Goal: Complete application form: Complete application form

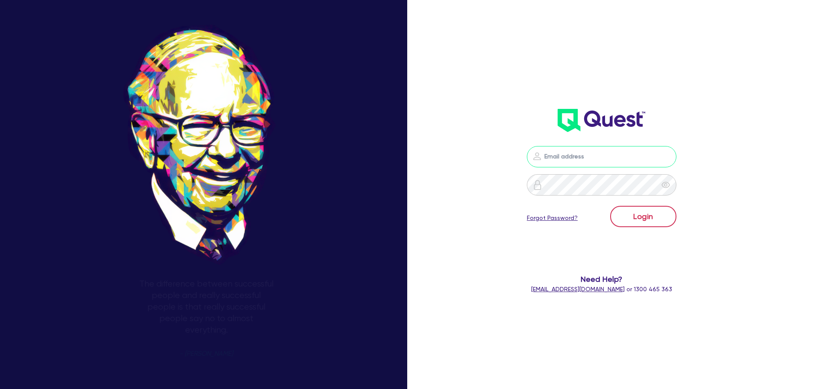
type input "[PERSON_NAME][EMAIL_ADDRESS][PERSON_NAME][DOMAIN_NAME]"
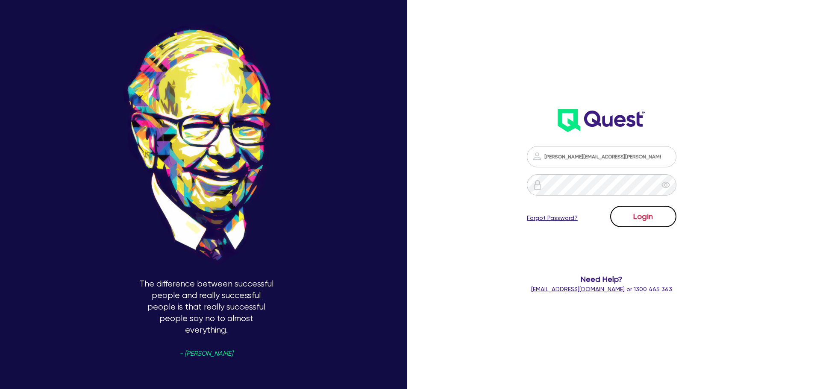
click at [658, 213] on button "Login" at bounding box center [643, 216] width 66 height 21
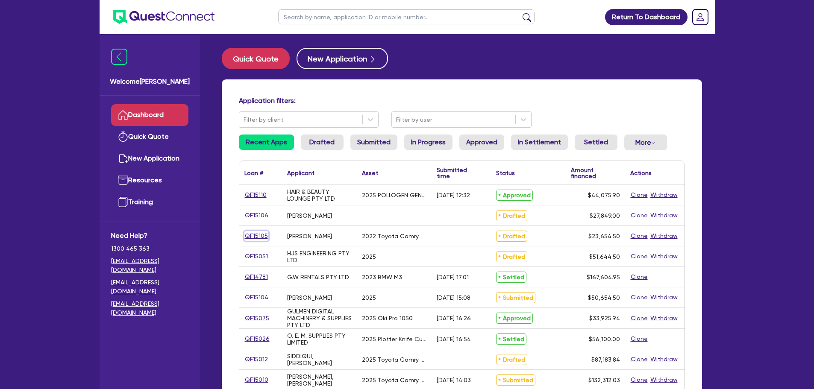
click at [256, 236] on link "QF15105" at bounding box center [256, 236] width 24 height 10
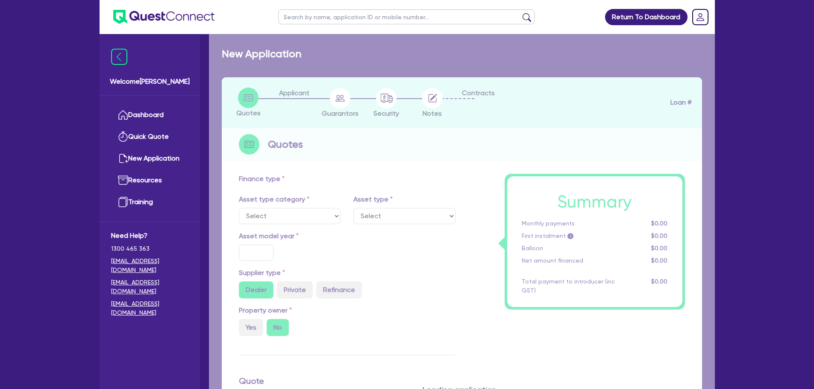
select select "CARS_AND_LIGHT_TRUCKS"
type input "2022"
type input "28,000"
type input "5,000"
type input "7"
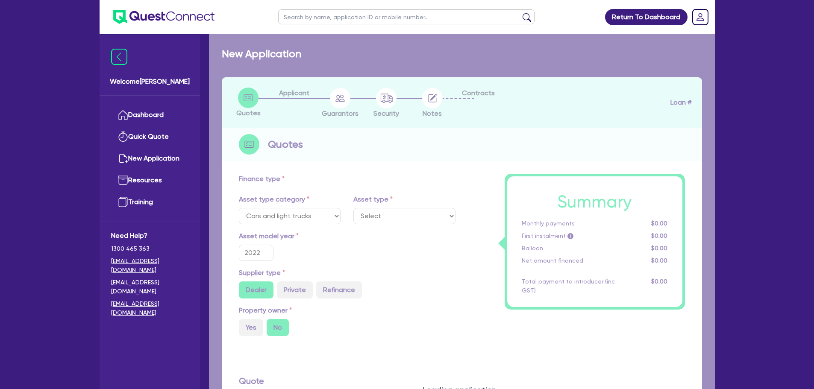
select select "PASSENGER_VEHICLES"
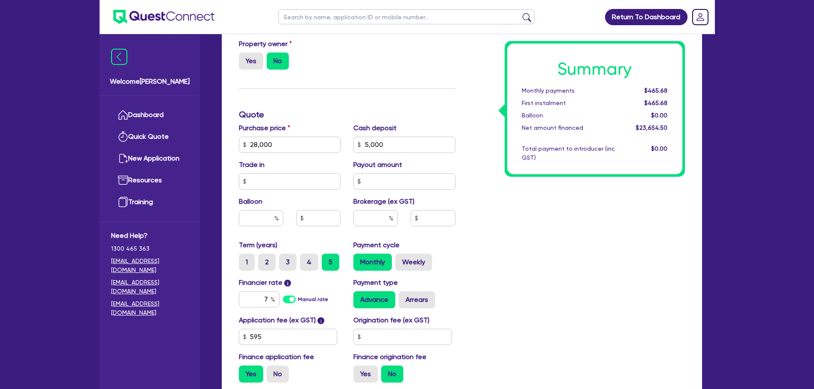
scroll to position [299, 0]
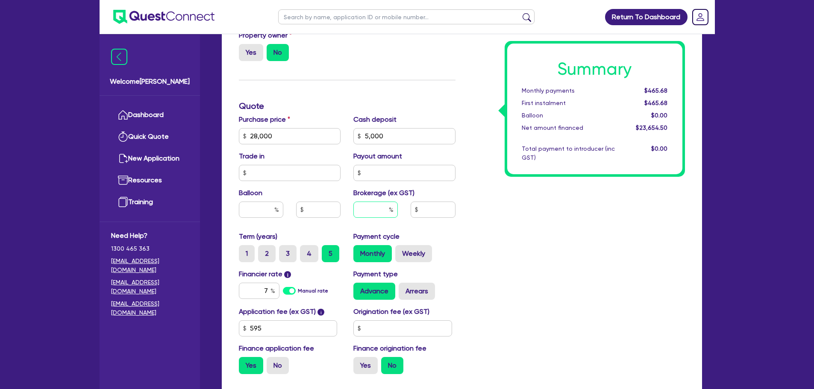
click at [379, 211] on input "text" at bounding box center [375, 210] width 44 height 16
type input "3"
type input "28,000"
type input "5,000"
type input "28,000"
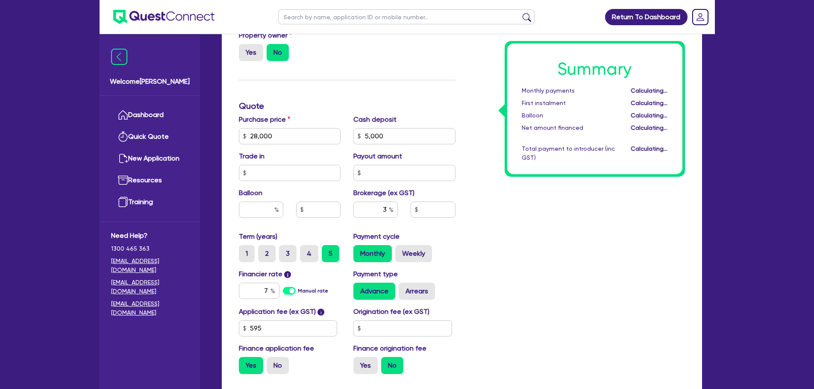
type input "5,000"
type input "709.64"
click at [508, 226] on div "Summary Monthly payments Calculating... First instalment Calculating... Balloon…" at bounding box center [576, 131] width 229 height 499
click at [425, 141] on input "5,000" at bounding box center [404, 136] width 102 height 16
type input "5"
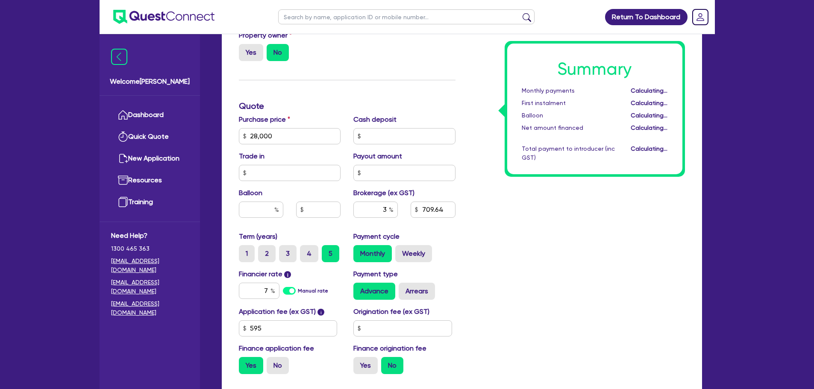
click at [495, 219] on div "Summary Monthly payments Calculating... First instalment Calculating... Balloon…" at bounding box center [576, 131] width 229 height 499
type input "28,000"
type input "859.64"
click at [378, 140] on input "text" at bounding box center [404, 136] width 102 height 16
click at [386, 211] on input "3" at bounding box center [375, 210] width 44 height 16
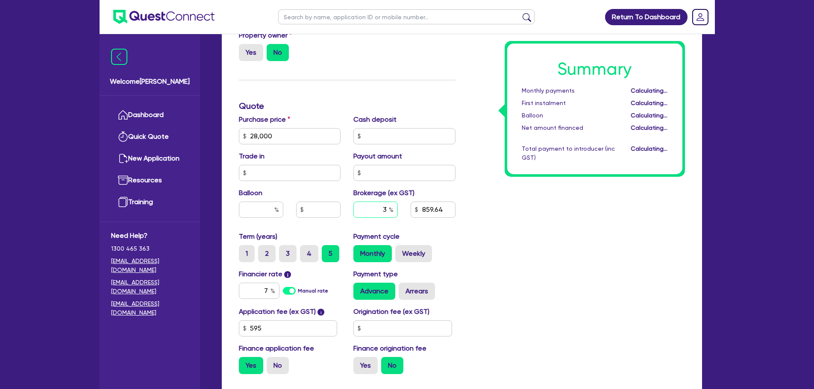
type input "28,000"
click at [521, 252] on div "Summary Monthly payments $582.72 First instalment $582.72 Balloon $0.00 Net amo…" at bounding box center [576, 131] width 229 height 499
type input "28,000"
click at [299, 141] on input "28,000" at bounding box center [290, 136] width 102 height 16
type input "2"
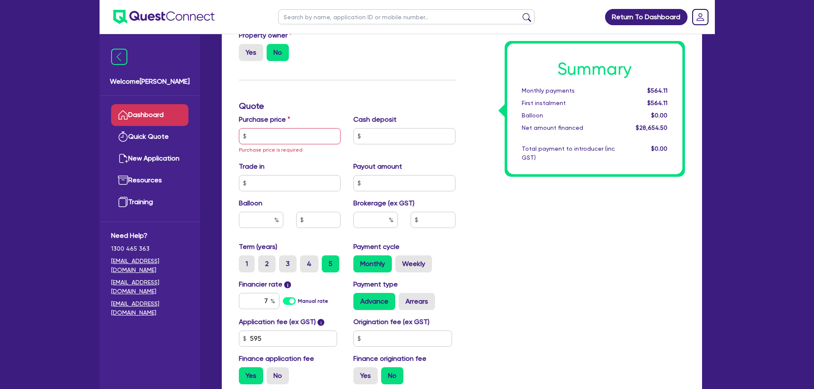
click at [141, 111] on link "Dashboard" at bounding box center [149, 115] width 77 height 22
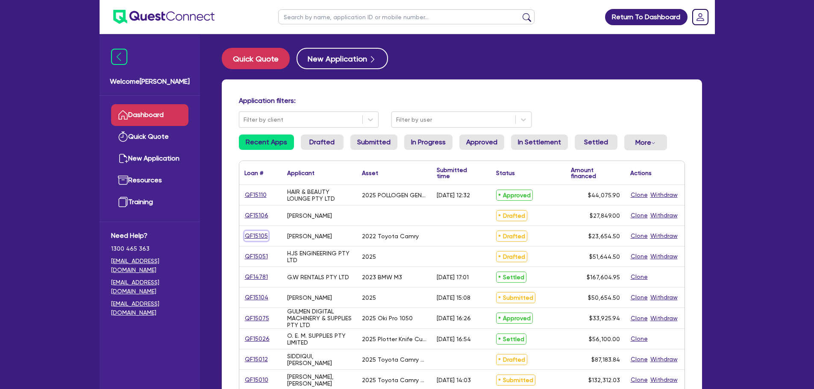
click at [248, 235] on link "QF15105" at bounding box center [256, 236] width 24 height 10
select select "CARS_AND_LIGHT_TRUCKS"
select select "PASSENGER_VEHICLES"
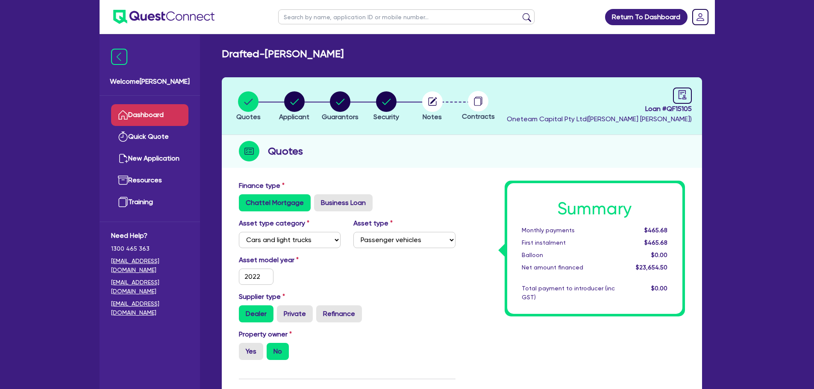
click at [146, 113] on link "Dashboard" at bounding box center [149, 115] width 77 height 22
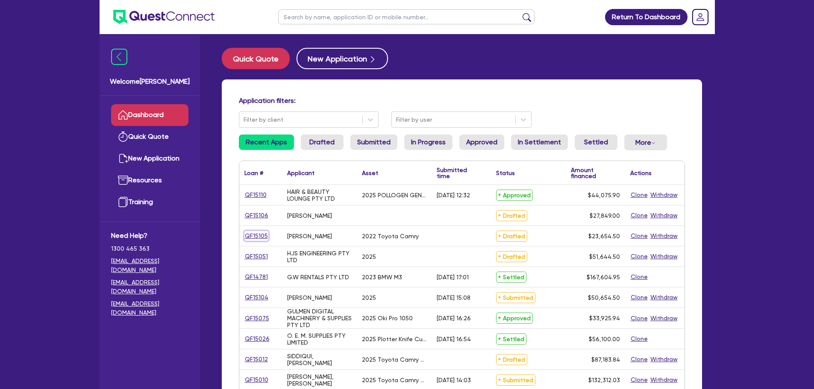
click at [266, 238] on link "QF15105" at bounding box center [256, 236] width 24 height 10
select select "CARS_AND_LIGHT_TRUCKS"
select select "PASSENGER_VEHICLES"
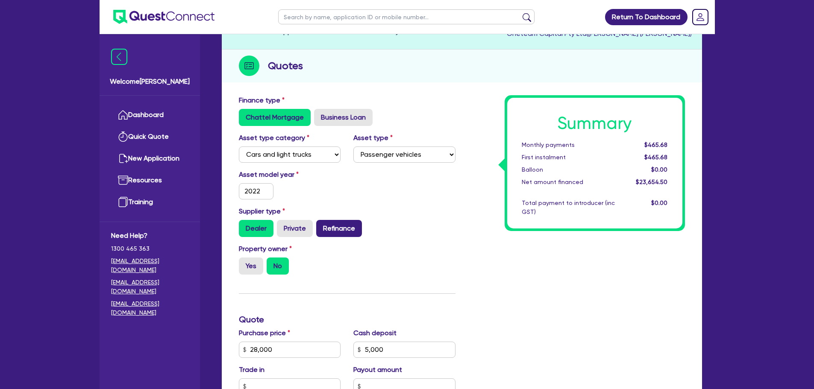
scroll to position [171, 0]
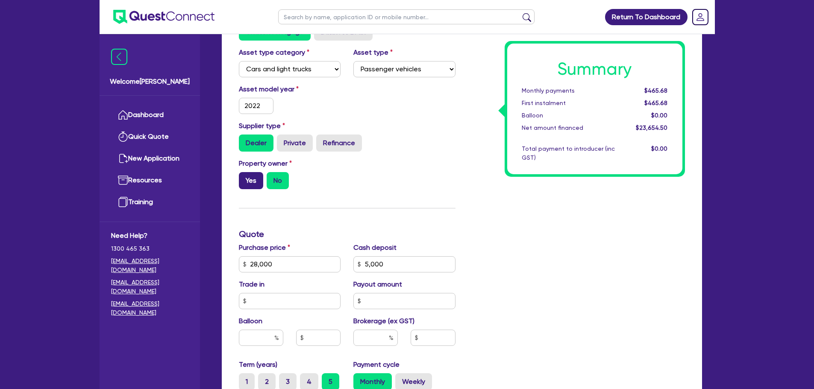
click at [247, 186] on label "Yes" at bounding box center [251, 180] width 24 height 17
click at [244, 178] on input "Yes" at bounding box center [242, 175] width 6 height 6
radio input "true"
type input "28,000"
type input "5,000"
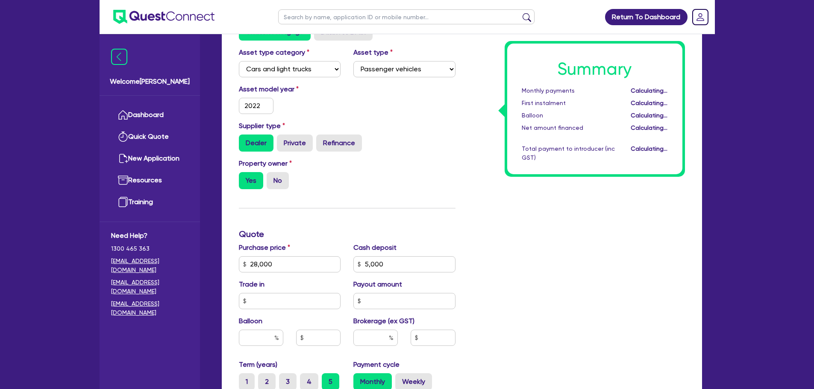
type input "28,000"
type input "5,000"
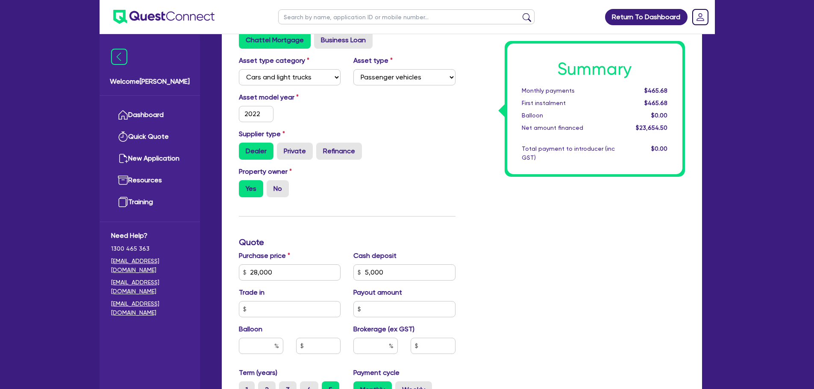
scroll to position [214, 0]
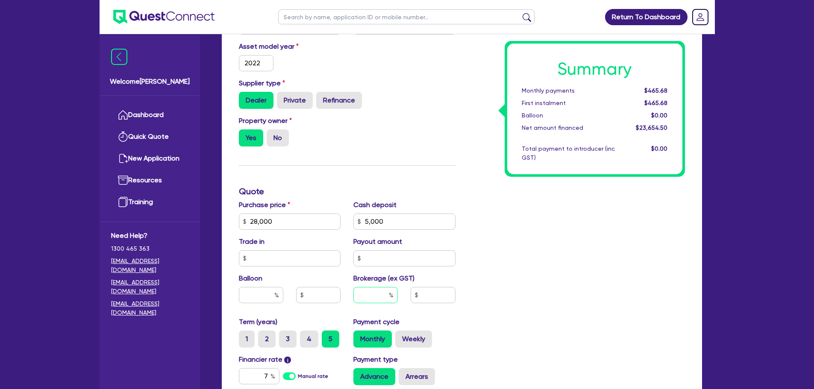
click at [364, 291] on input "text" at bounding box center [375, 295] width 44 height 16
type input "5"
type input "28,000"
type input "5,000"
click at [550, 286] on div "Summary Monthly payments Calculating... First instalment Calculating... Balloon…" at bounding box center [576, 216] width 229 height 499
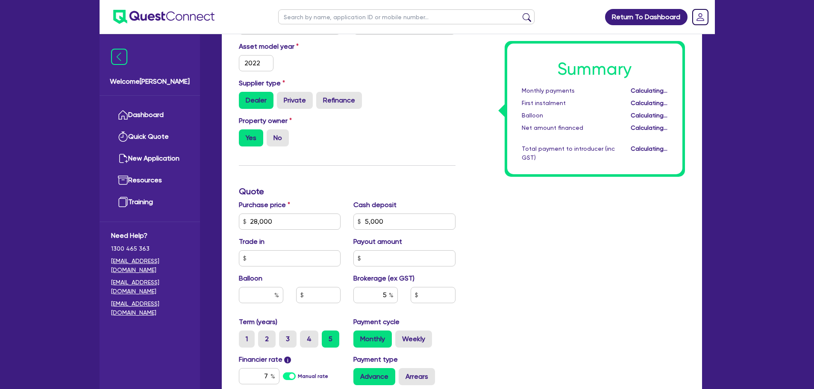
type input "28,000"
type input "5,000"
type input "1,182.72"
click at [387, 294] on input "5" at bounding box center [375, 295] width 44 height 16
type input "28,000"
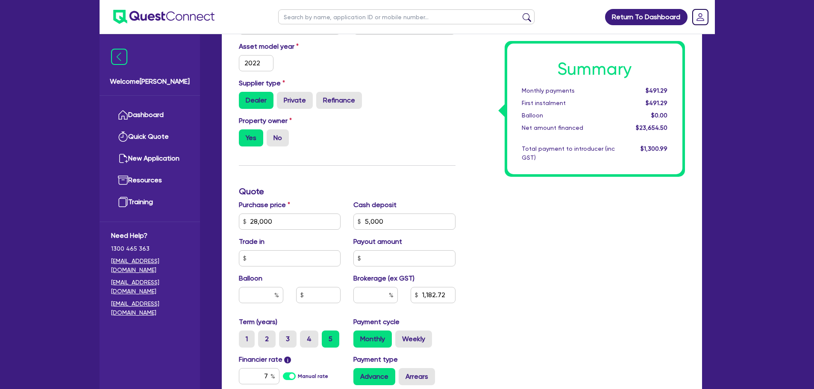
type input "5,000"
type input "1,182.72"
click at [533, 291] on div "Summary Monthly payments Calculating... First instalment Calculating... Balloon…" at bounding box center [576, 216] width 229 height 499
type input "28,000"
type input "5,000"
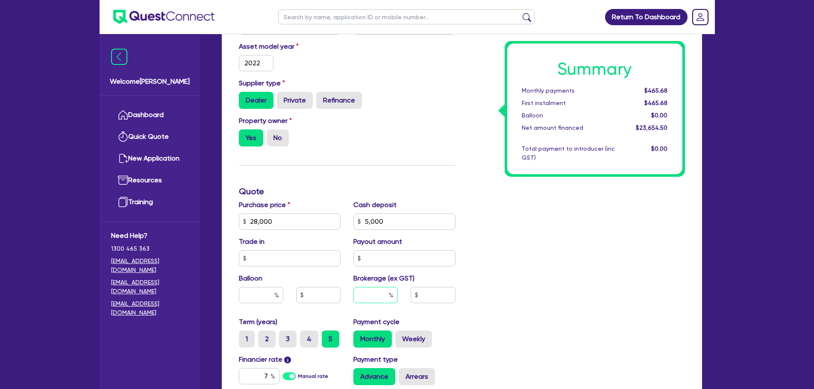
click at [374, 295] on input "text" at bounding box center [375, 295] width 44 height 16
type input "3"
type input "28,000"
type input "5,000"
click at [462, 280] on div "Summary Monthly payments $465.68 First instalment $465.68 Balloon $0.00 Net amo…" at bounding box center [576, 216] width 229 height 499
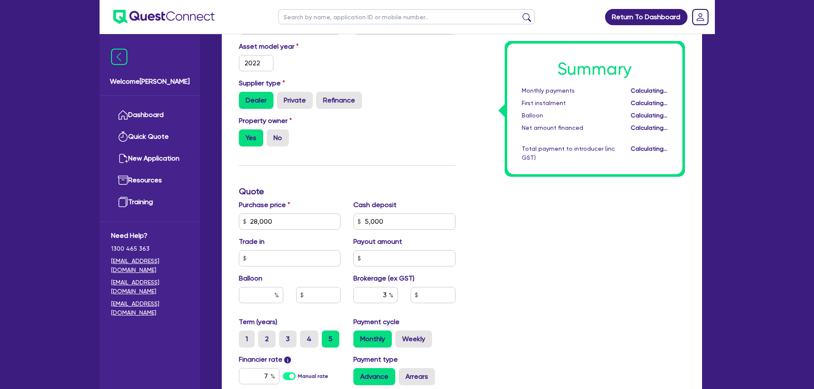
type input "28,000"
type input "5,000"
type input "709.64"
click at [386, 296] on input "3" at bounding box center [375, 295] width 44 height 16
type input "28,000"
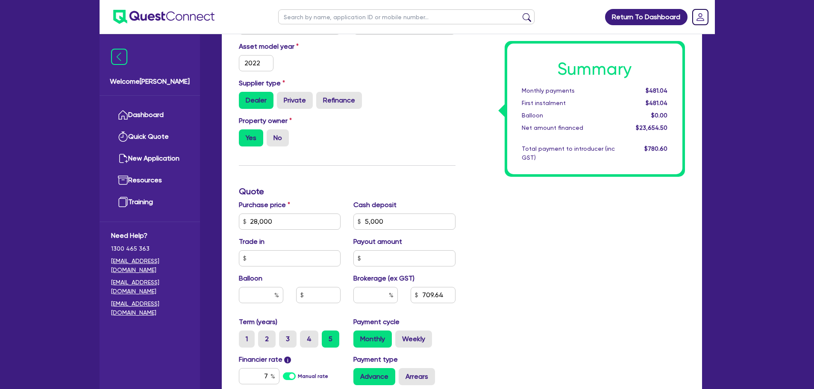
type input "5,000"
click at [517, 281] on div "Summary Monthly payments Calculating... First instalment Calculating... Balloon…" at bounding box center [576, 216] width 229 height 499
type input "28,000"
type input "5,000"
click at [378, 296] on input "text" at bounding box center [375, 295] width 44 height 16
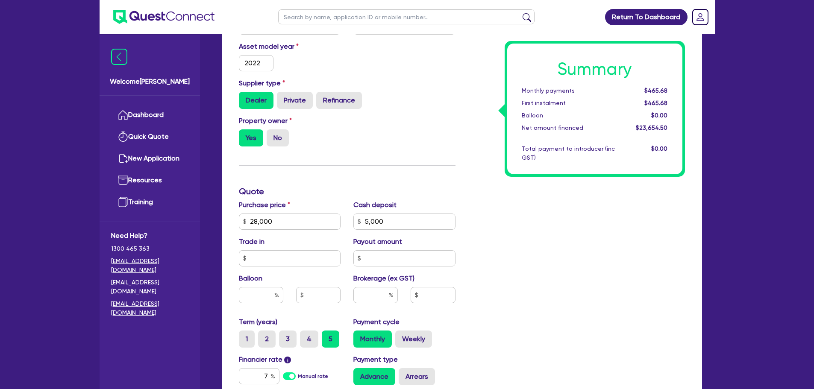
type input "28,000"
type input "5,000"
click at [515, 280] on div "Summary Monthly payments $465.68 First instalment $465.68 Balloon $0.00 Net amo…" at bounding box center [576, 216] width 229 height 499
type input "28,000"
type input "5,000"
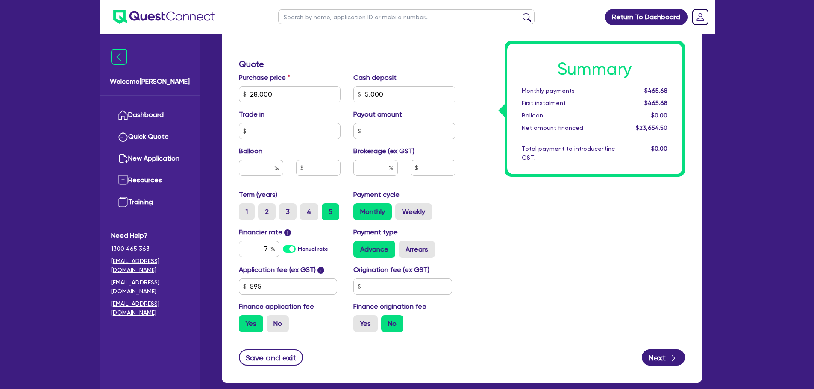
scroll to position [342, 0]
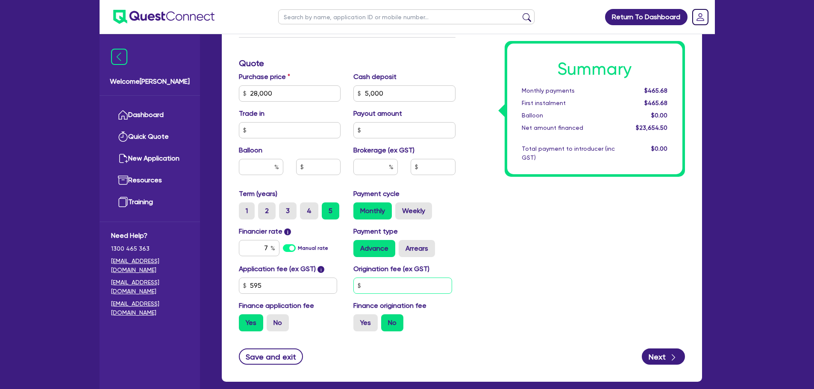
click at [384, 292] on input "text" at bounding box center [402, 286] width 99 height 16
click at [514, 280] on div "Summary Monthly payments $465.68 First instalment $465.68 Balloon $0.00 Net amo…" at bounding box center [576, 88] width 229 height 499
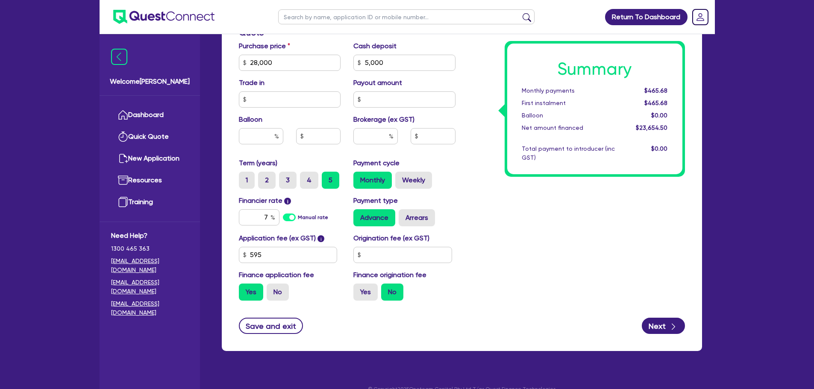
scroll to position [387, 0]
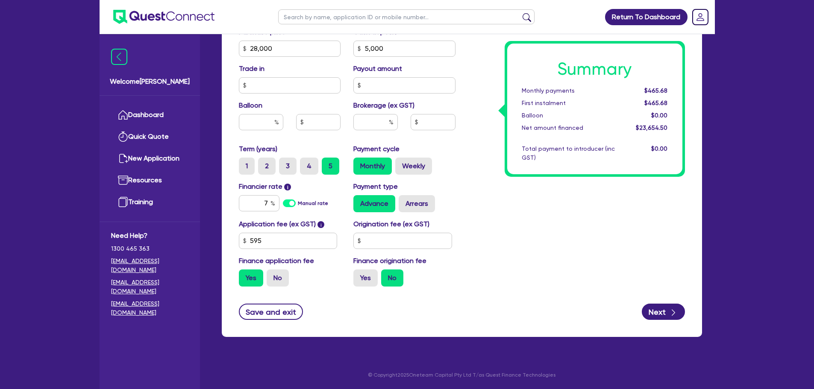
click at [353, 274] on input "Yes" at bounding box center [356, 273] width 6 height 6
radio input "true"
type input "28,000"
type input "5,000"
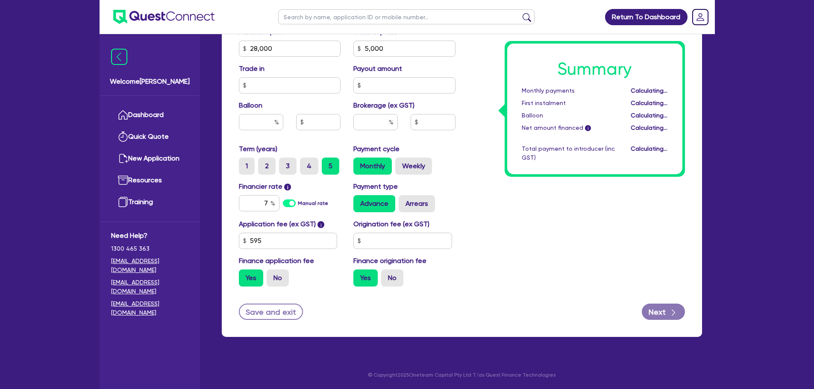
type input "28,000"
type input "5,000"
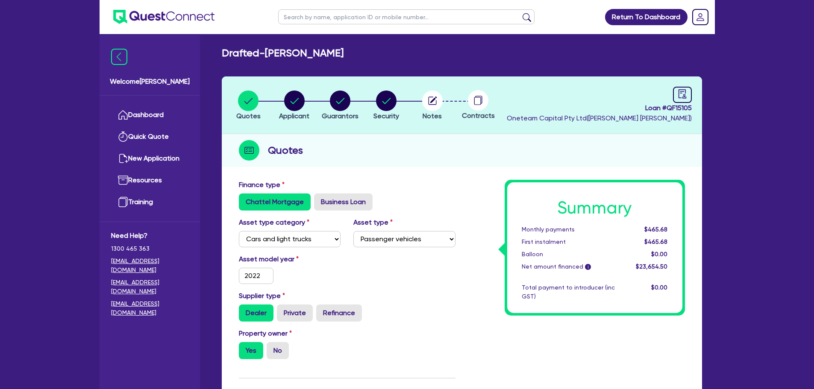
scroll to position [0, 0]
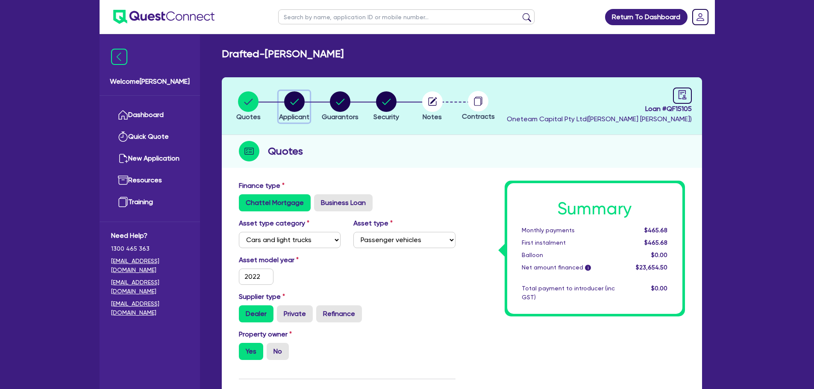
click at [298, 102] on circle "button" at bounding box center [294, 101] width 21 height 21
select select "SOLE_TRADER"
select select "PROFESSIONAL"
select select "PHOTOGRAPHERS"
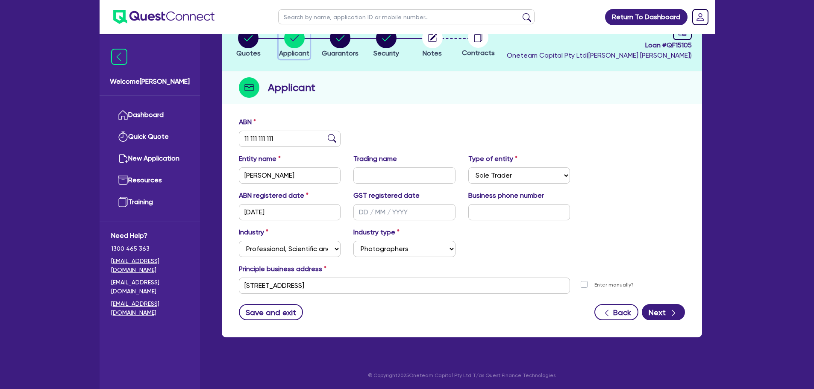
scroll to position [64, 0]
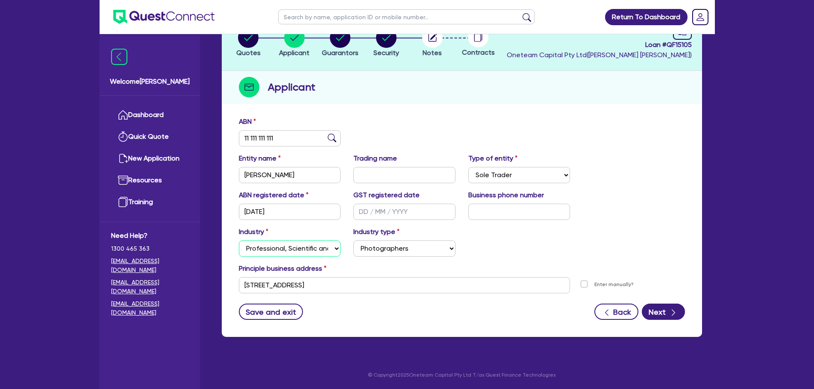
click at [310, 251] on select "Select Accomodation & Food Services Administrative & Support Services Agricultu…" at bounding box center [290, 249] width 102 height 16
select select "ACCOMODATION_FOOD"
click at [239, 241] on select "Select Accomodation & Food Services Administrative & Support Services Agricultu…" at bounding box center [290, 249] width 102 height 16
select select
click at [369, 237] on div "Industry type Select Hotels Motels Serviced Apartments Other Short-term Accomod…" at bounding box center [404, 242] width 115 height 30
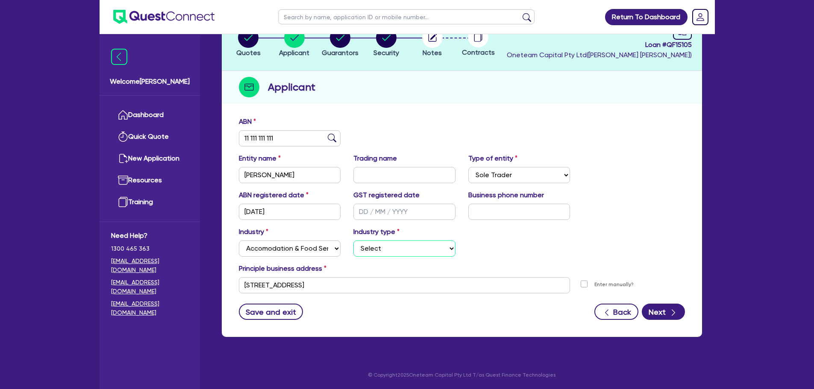
click at [371, 253] on select "Select Hotels Motels Serviced Apartments Other Short-term Accomodation Cafes Re…" at bounding box center [404, 249] width 102 height 16
click at [308, 249] on select "Select Accomodation & Food Services Administrative & Support Services Agricultu…" at bounding box center [290, 249] width 102 height 16
select select "RETAIL_WHOLESALE_TRADE"
click at [239, 241] on select "Select Accomodation & Food Services Administrative & Support Services Agricultu…" at bounding box center [290, 249] width 102 height 16
click at [384, 252] on select "Select Electrical, Electronic & Whitegoods Floor Coverings, Furniture & Housewa…" at bounding box center [404, 249] width 102 height 16
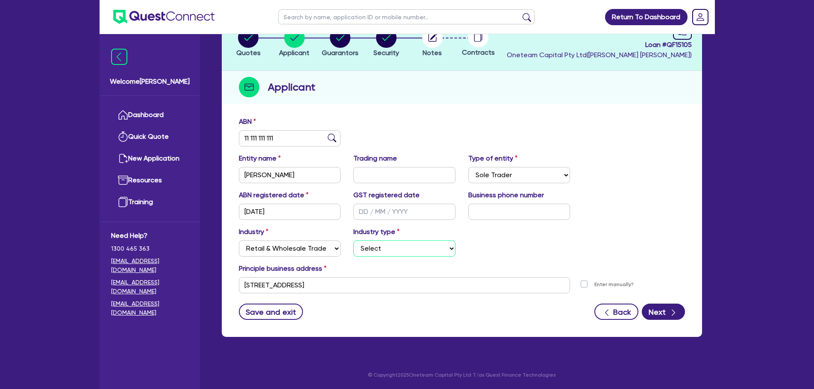
click at [384, 252] on select "Select Electrical, Electronic & Whitegoods Floor Coverings, Furniture & Housewa…" at bounding box center [404, 249] width 102 height 16
select select "FOOD_GROCERY"
click at [353, 241] on select "Select Electrical, Electronic & Whitegoods Floor Coverings, Furniture & Housewa…" at bounding box center [404, 249] width 102 height 16
click at [490, 238] on div "Industry Select Accomodation & Food Services Administrative & Support Services …" at bounding box center [461, 245] width 459 height 37
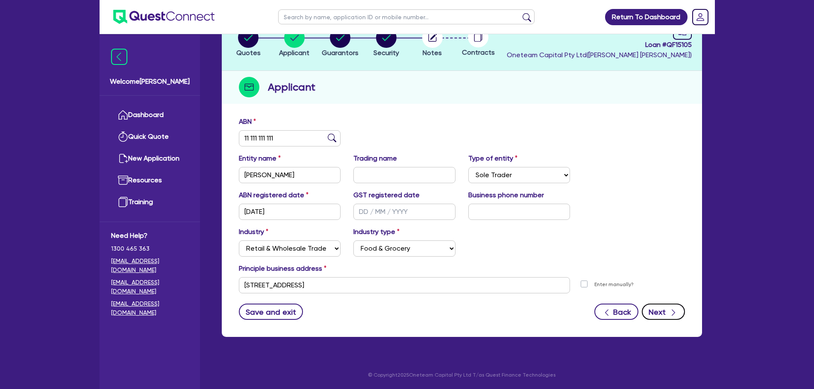
click at [662, 314] on button "Next" at bounding box center [663, 312] width 43 height 16
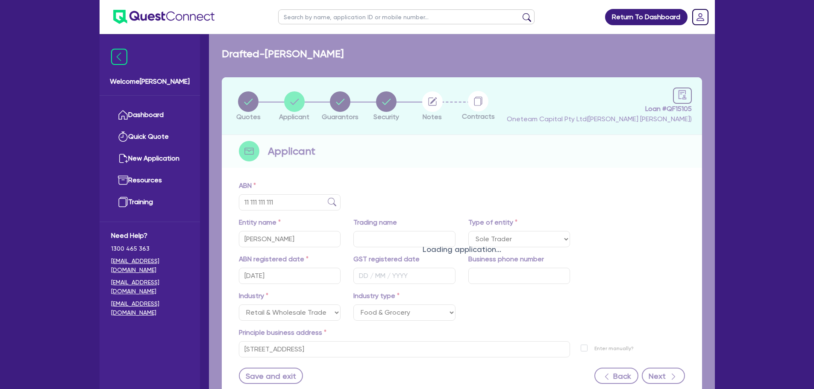
select select "MR"
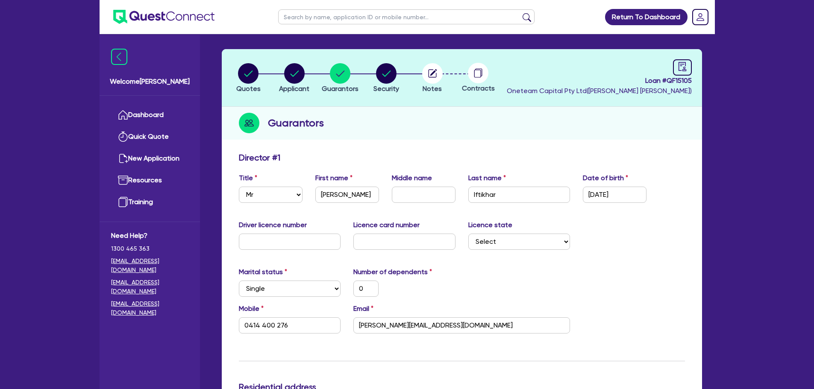
scroll to position [43, 0]
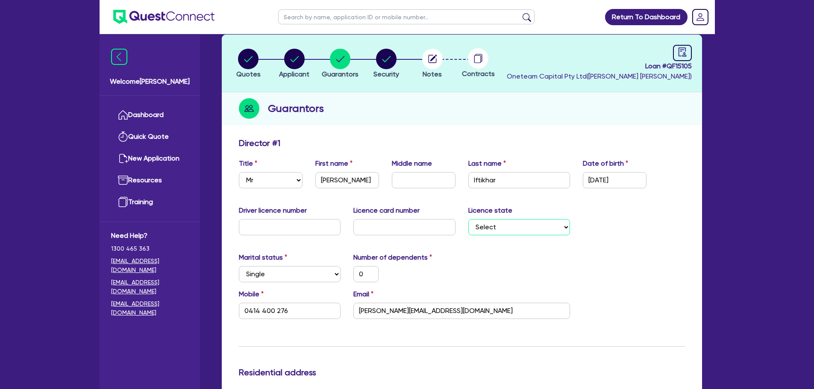
click at [496, 229] on select "Select [GEOGRAPHIC_DATA] [GEOGRAPHIC_DATA] [GEOGRAPHIC_DATA] [GEOGRAPHIC_DATA] …" at bounding box center [519, 227] width 102 height 16
drag, startPoint x: 496, startPoint y: 229, endPoint x: 500, endPoint y: 229, distance: 4.4
click at [496, 229] on select "Select [GEOGRAPHIC_DATA] [GEOGRAPHIC_DATA] [GEOGRAPHIC_DATA] [GEOGRAPHIC_DATA] …" at bounding box center [519, 227] width 102 height 16
click at [588, 238] on div "Driver licence number Licence card number Licence state Select [GEOGRAPHIC_DATA…" at bounding box center [461, 223] width 459 height 37
click at [295, 275] on select "Select Single Married De Facto / Partner" at bounding box center [290, 274] width 102 height 16
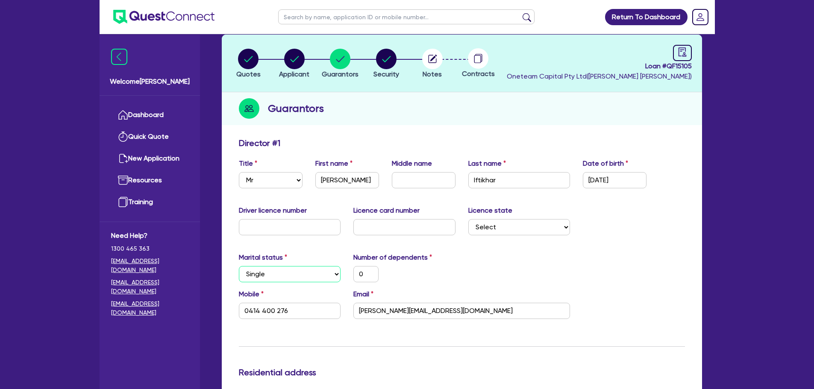
select select "MARRIED"
click at [239, 266] on select "Select Single Married De Facto / Partner" at bounding box center [290, 274] width 102 height 16
type input "0"
type input "0414 400 276"
click at [369, 273] on input "0" at bounding box center [365, 274] width 25 height 16
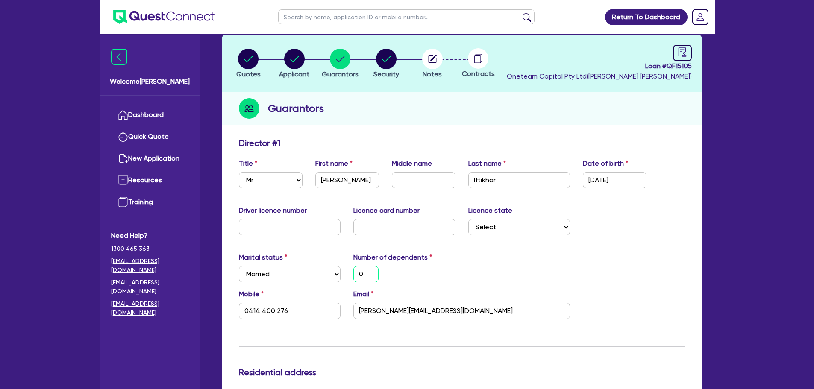
type input "0414 400 276"
type input "4"
type input "0414 400 276"
type input "4"
click at [517, 295] on div "Email [PERSON_NAME][EMAIL_ADDRESS][DOMAIN_NAME]" at bounding box center [461, 304] width 229 height 30
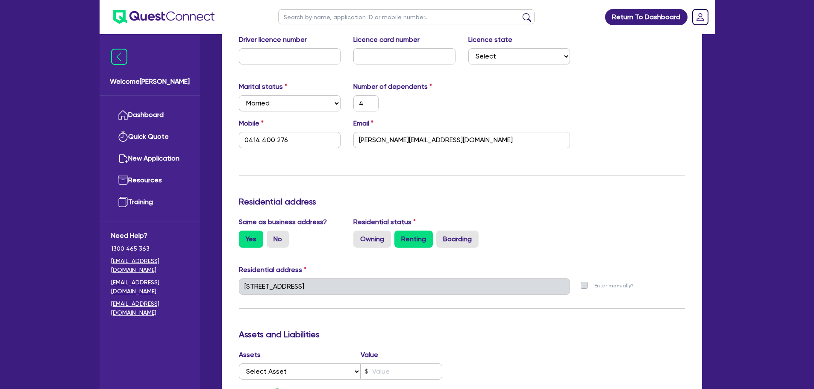
scroll to position [256, 0]
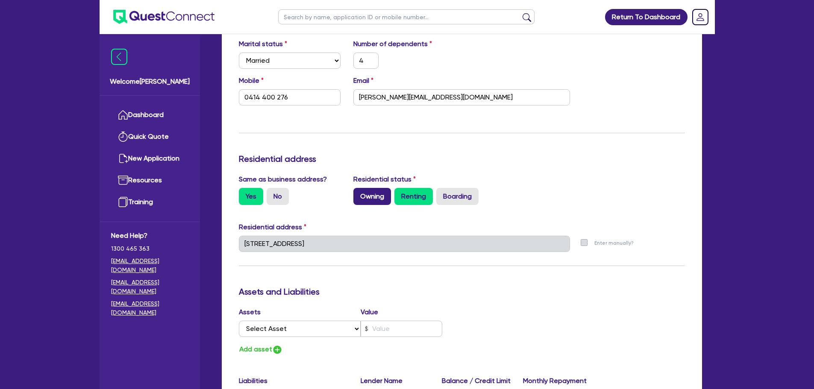
click at [363, 196] on label "Owning" at bounding box center [372, 196] width 38 height 17
click at [359, 194] on input "Owning" at bounding box center [356, 191] width 6 height 6
radio input "true"
type input "4"
type input "0414 400 276"
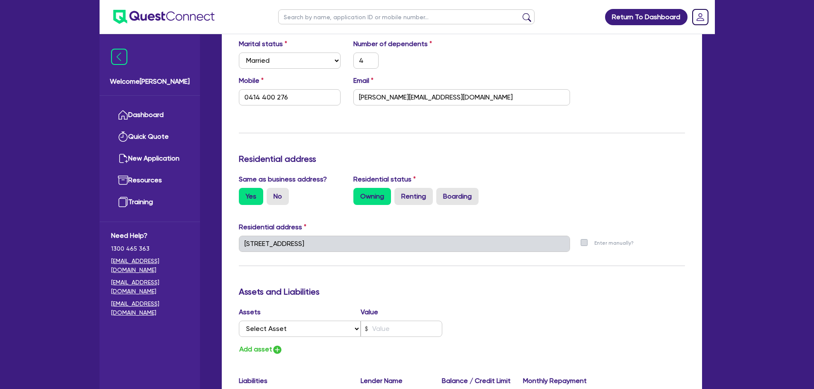
click at [393, 196] on div "Owning Renting Boarding" at bounding box center [461, 196] width 217 height 17
click at [405, 197] on label "Renting" at bounding box center [413, 196] width 38 height 17
click at [400, 194] on input "Renting" at bounding box center [397, 191] width 6 height 6
radio input "true"
type input "4"
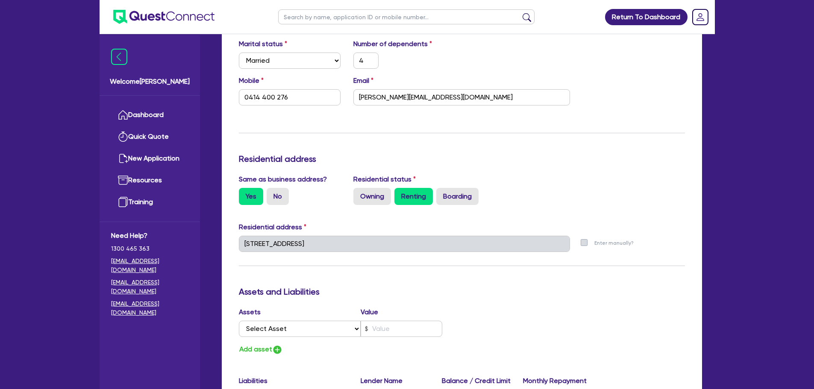
type input "0414 400 276"
click at [396, 203] on label "Renting" at bounding box center [413, 196] width 38 height 17
click at [396, 194] on input "Renting" at bounding box center [397, 191] width 6 height 6
click at [374, 203] on label "Owning" at bounding box center [372, 196] width 38 height 17
click at [359, 194] on input "Owning" at bounding box center [356, 191] width 6 height 6
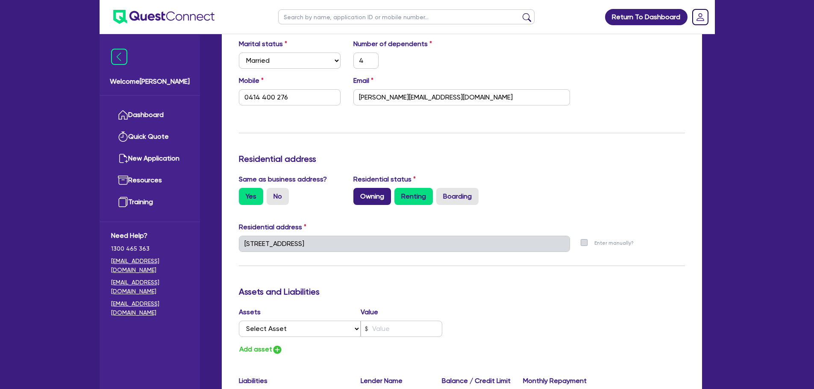
radio input "true"
type input "4"
type input "0414 400 276"
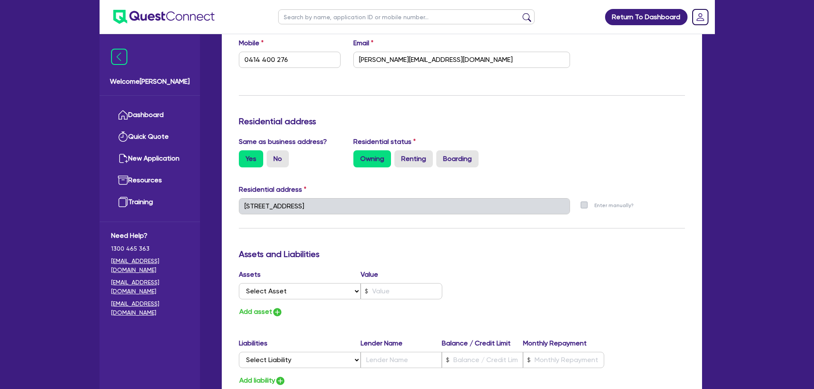
scroll to position [342, 0]
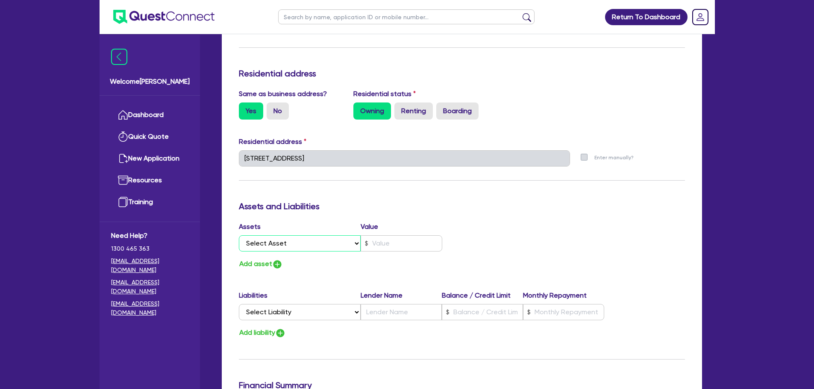
click at [264, 240] on select "Select Asset Cash Property Investment property Vehicle Truck Trailer Equipment …" at bounding box center [300, 243] width 122 height 16
select select "VEHICLE"
click at [239, 235] on select "Select Asset Cash Property Investment property Vehicle Truck Trailer Equipment …" at bounding box center [300, 243] width 122 height 16
type input "4"
type input "0414 400 276"
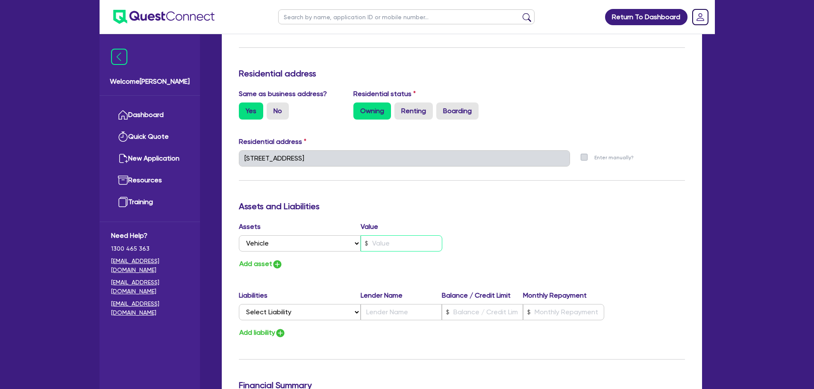
click at [390, 243] on input "text" at bounding box center [402, 243] width 82 height 16
type input "4"
type input "0414 400 276"
type input "1"
type input "4"
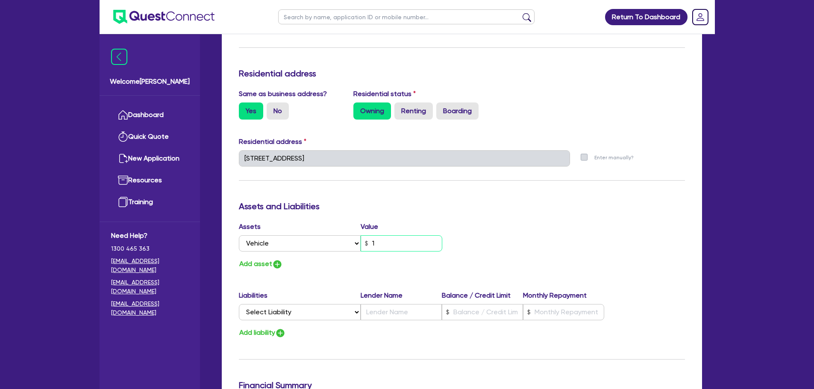
type input "0414 400 276"
type input "4"
type input "0414 400 276"
type input "1"
type input "4"
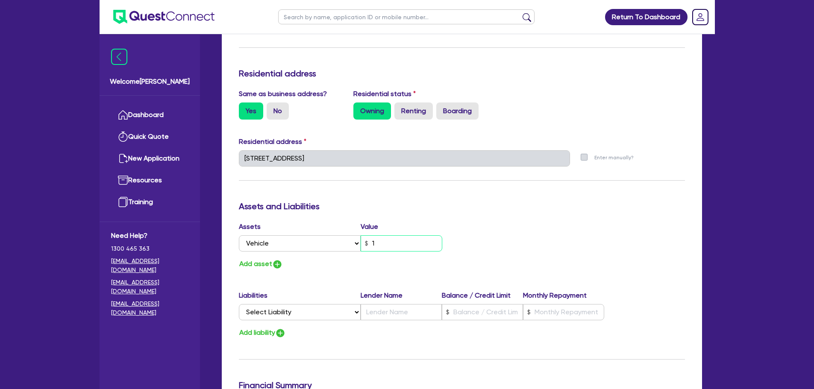
type input "0414 400 276"
type input "10"
type input "4"
type input "0414 400 276"
type input "100"
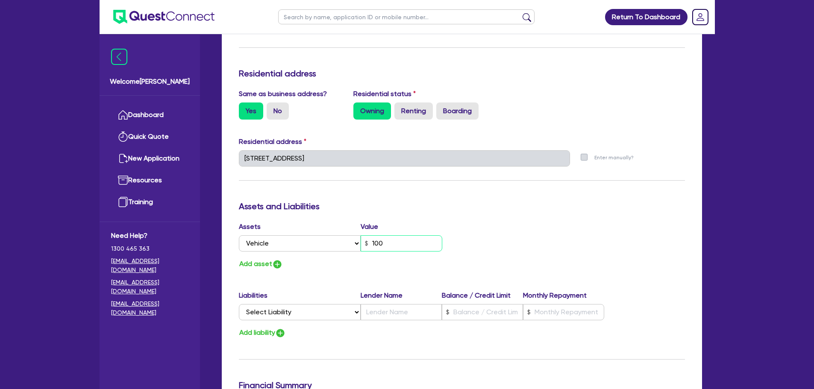
type input "4"
type input "0414 400 276"
type input "1,000"
type input "4"
type input "0414 400 276"
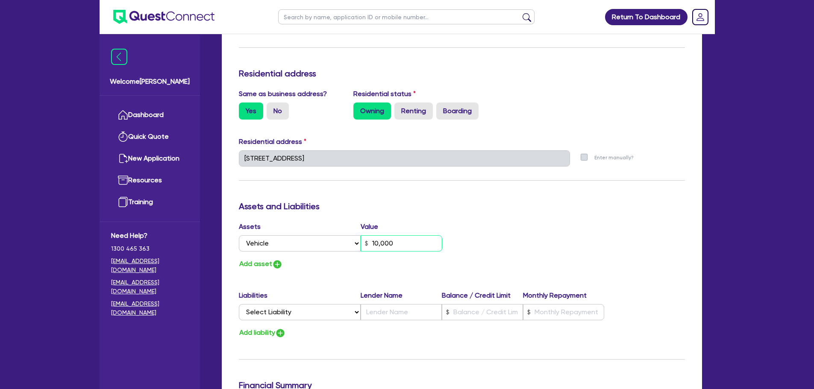
type input "10,000"
click at [253, 263] on button "Add asset" at bounding box center [261, 264] width 44 height 12
type input "4"
type input "0414 400 276"
type input "10,000"
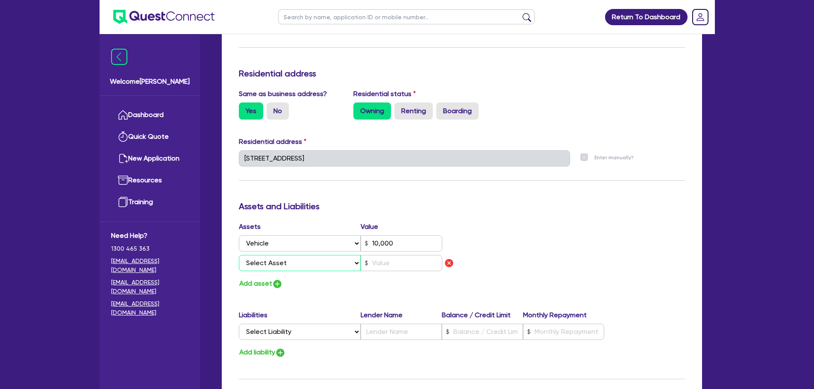
click at [273, 263] on select "Select Asset Cash Property Investment property Vehicle Truck Trailer Equipment …" at bounding box center [300, 263] width 122 height 16
select select "VEHICLE"
click at [239, 255] on select "Select Asset Cash Property Investment property Vehicle Truck Trailer Equipment …" at bounding box center [300, 263] width 122 height 16
type input "4"
type input "0414 400 276"
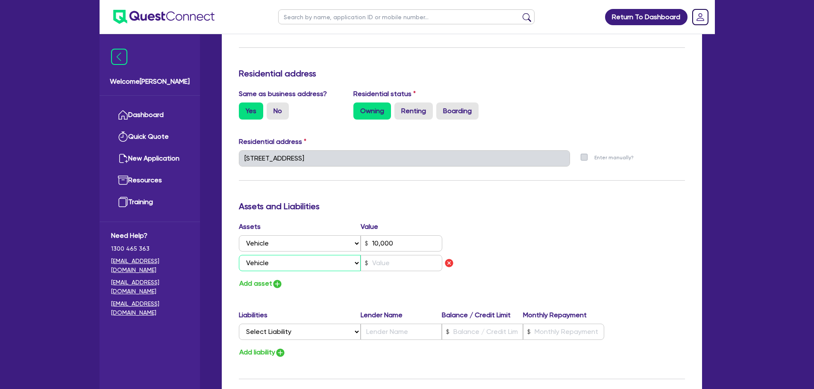
type input "10,000"
click at [401, 259] on input "text" at bounding box center [402, 263] width 82 height 16
type input "4"
type input "0414 400 276"
type input "10,000"
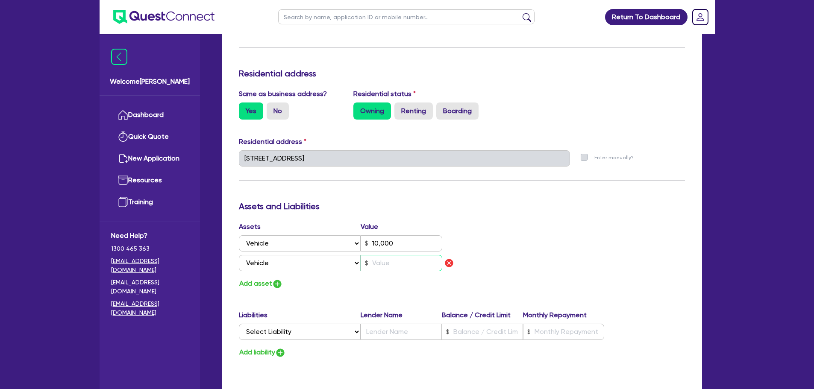
type input "5"
type input "4"
type input "0414 400 276"
type input "10,000"
type input "50"
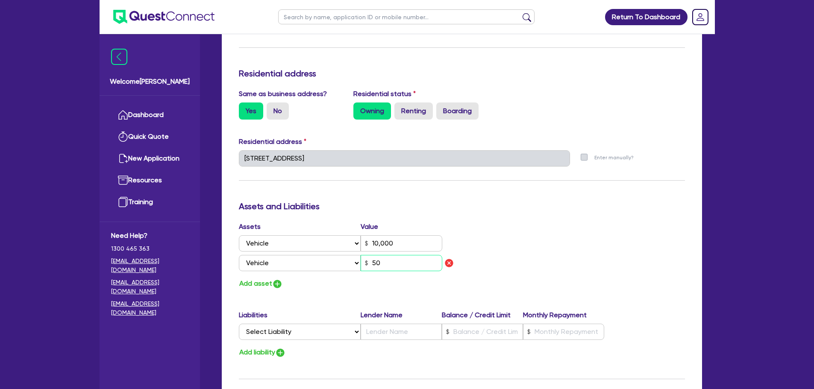
type input "4"
type input "0414 400 276"
type input "10,000"
type input "500"
type input "4"
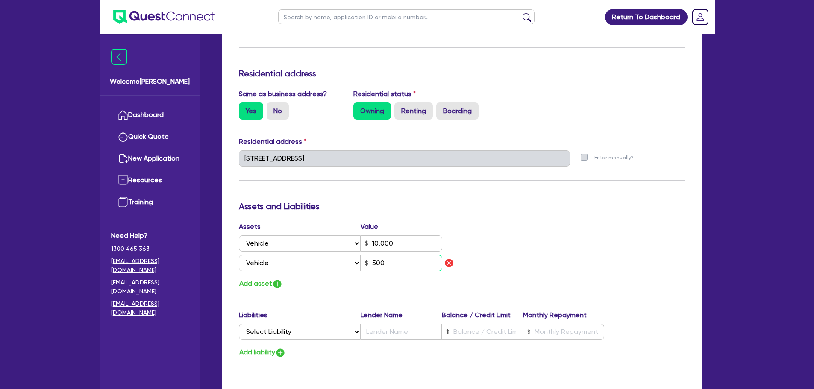
type input "0414 400 276"
type input "10,000"
type input "5,000"
click at [620, 243] on div "Assets Value Select Asset Cash Property Investment property Vehicle Truck Trail…" at bounding box center [461, 256] width 459 height 68
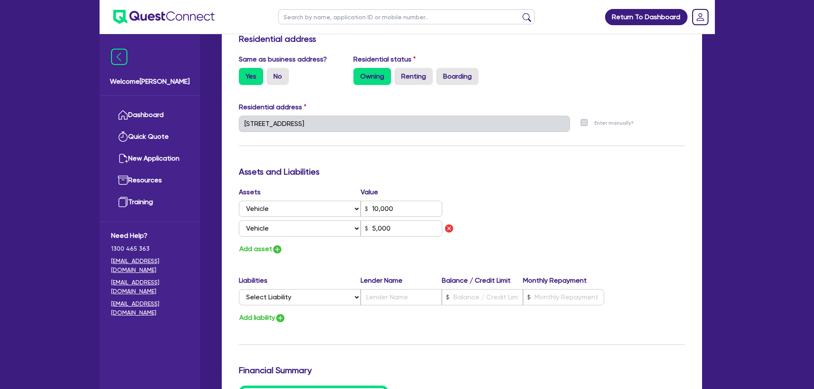
scroll to position [427, 0]
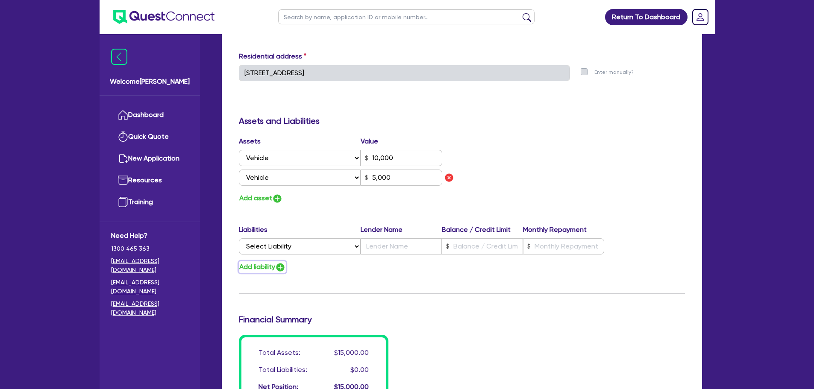
click at [267, 264] on button "Add liability" at bounding box center [262, 267] width 47 height 12
type input "4"
type input "0414 400 276"
type input "10,000"
type input "5,000"
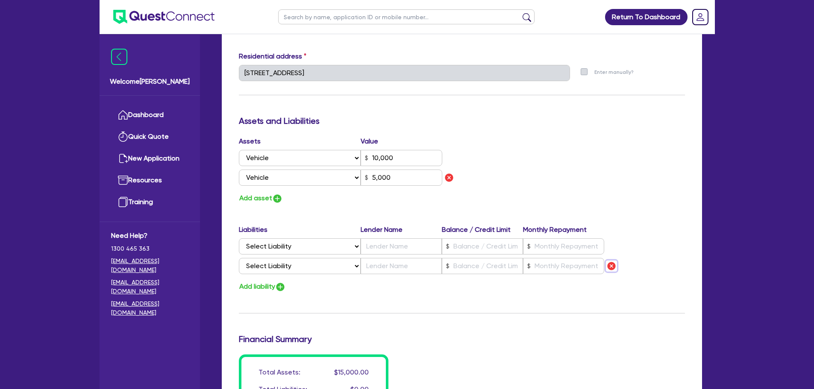
click at [608, 267] on img "button" at bounding box center [611, 266] width 10 height 10
type input "4"
type input "0414 400 276"
type input "10,000"
type input "5,000"
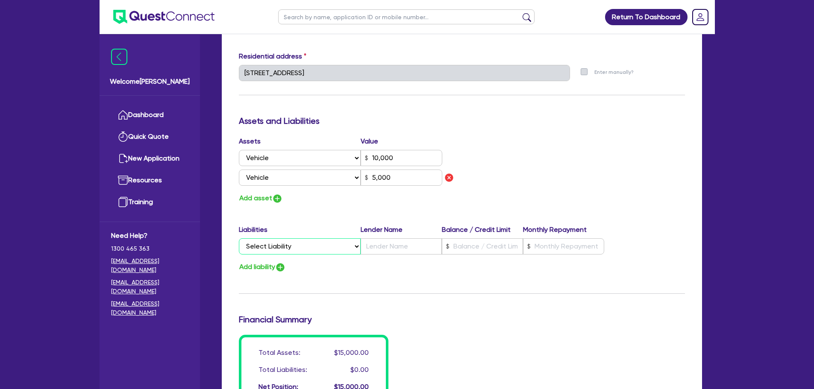
click at [295, 245] on select "Select Liability Credit card Mortgage Investment property loan Vehicle loan Tru…" at bounding box center [300, 246] width 122 height 16
select select "MORTGAGE"
click at [239, 238] on select "Select Liability Credit card Mortgage Investment property loan Vehicle loan Tru…" at bounding box center [300, 246] width 122 height 16
type input "4"
type input "0414 400 276"
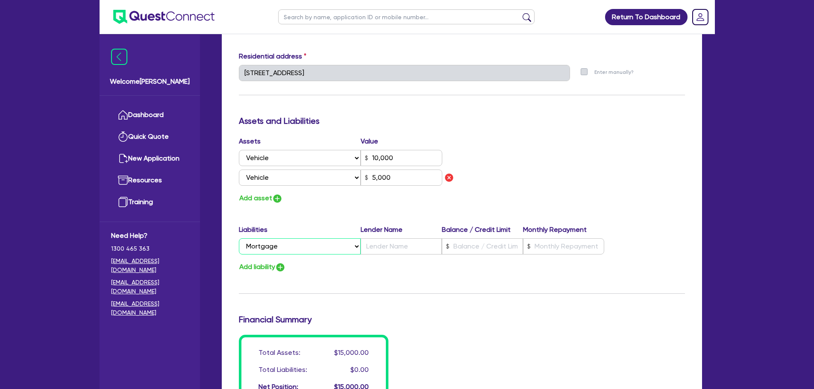
type input "10,000"
type input "5,000"
click at [297, 179] on select "Select Asset Cash Property Investment property Vehicle Truck Trailer Equipment …" at bounding box center [300, 178] width 122 height 16
click at [475, 173] on div "Assets Value Select Asset Cash Property Investment property Vehicle Truck Trail…" at bounding box center [461, 170] width 459 height 68
click at [275, 197] on img "button" at bounding box center [277, 199] width 10 height 10
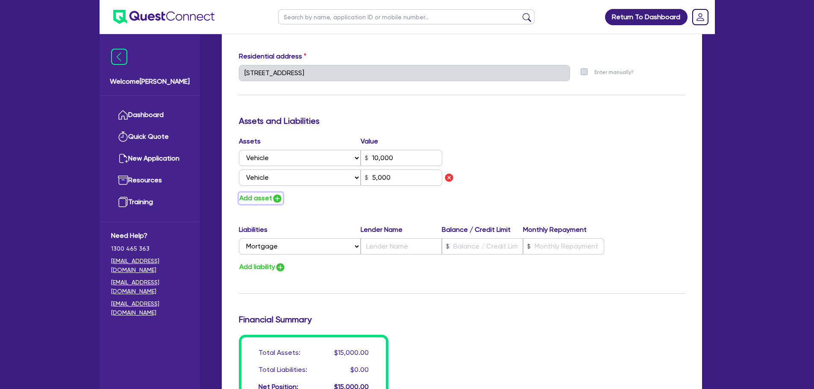
type input "4"
type input "0414 400 276"
type input "10,000"
type input "5,000"
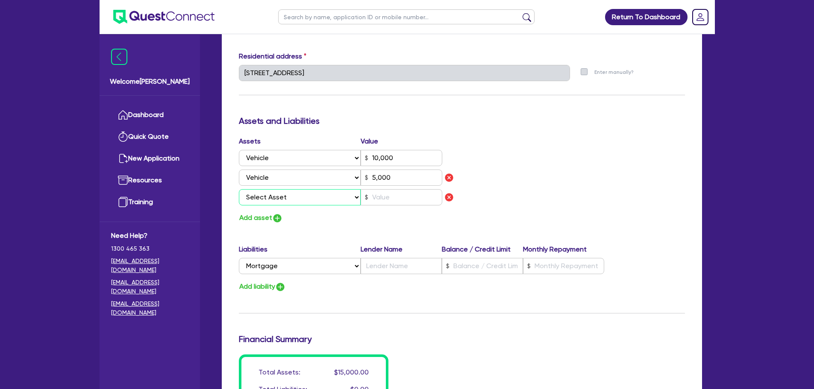
click at [282, 201] on select "Select Asset Cash Property Investment property Vehicle Truck Trailer Equipment …" at bounding box center [300, 197] width 122 height 16
select select "CASH"
click at [239, 189] on select "Select Asset Cash Property Investment property Vehicle Truck Trailer Equipment …" at bounding box center [300, 197] width 122 height 16
type input "4"
type input "0414 400 276"
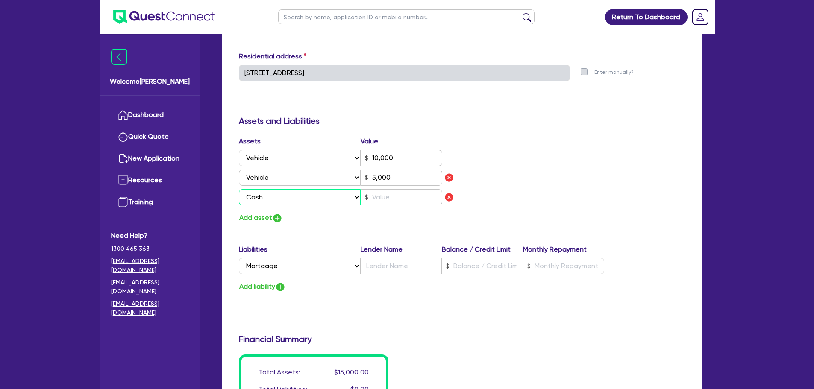
type input "10,000"
type input "5,000"
click at [384, 195] on input "text" at bounding box center [402, 197] width 82 height 16
type input "4"
type input "0414 400 276"
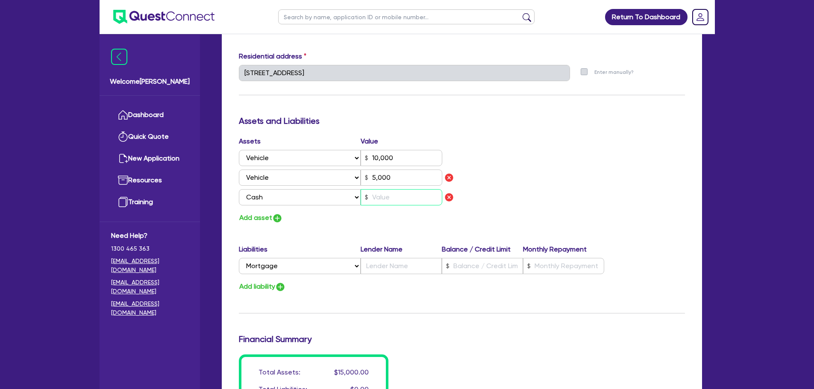
type input "10,000"
type input "5,000"
type input "3"
type input "4"
type input "0414 400 276"
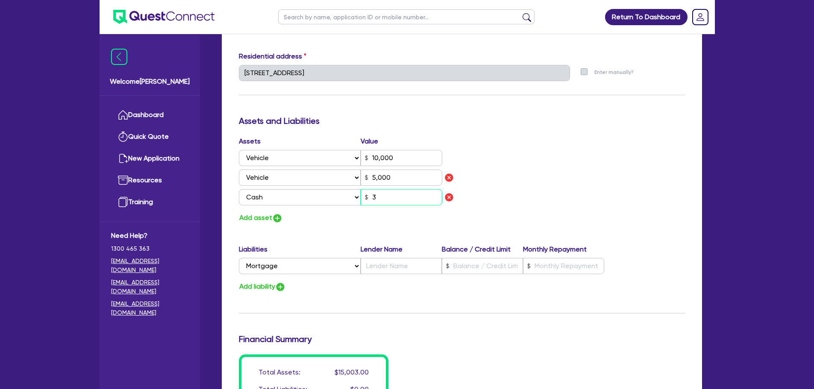
type input "10,000"
type input "5,000"
type input "35"
type input "4"
type input "0414 400 276"
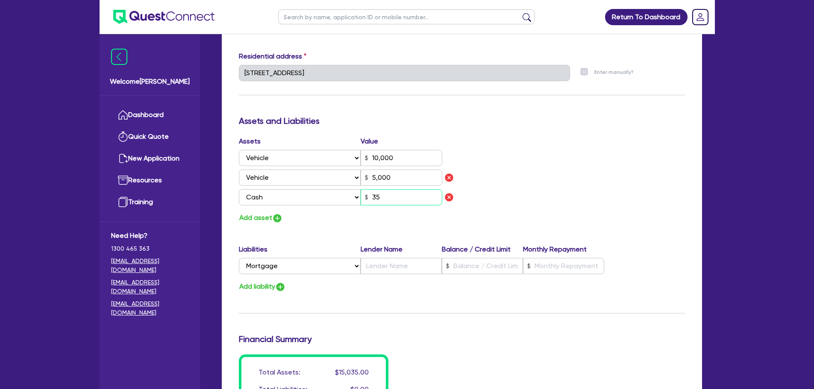
type input "10,000"
type input "5,000"
type input "350"
type input "4"
type input "0414 400 276"
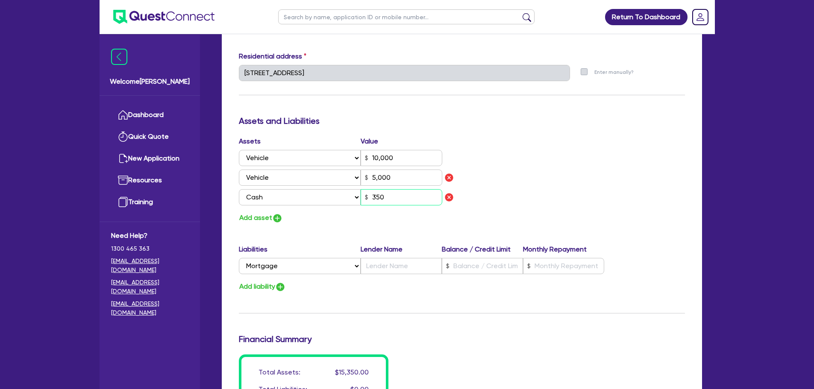
type input "10,000"
type input "5,000"
type input "3,500"
type input "4"
type input "0414 400 276"
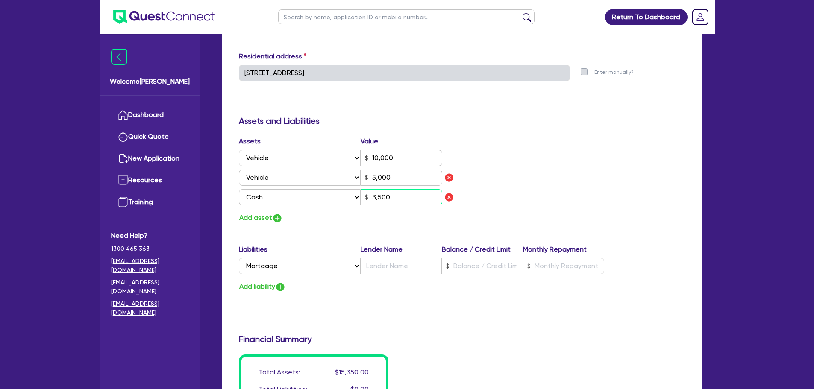
type input "10,000"
type input "5,000"
type input "35,000"
click at [534, 182] on div "Assets Value Select Asset Cash Property Investment property Vehicle Truck Trail…" at bounding box center [461, 180] width 459 height 88
click at [267, 222] on button "Add asset" at bounding box center [261, 218] width 44 height 12
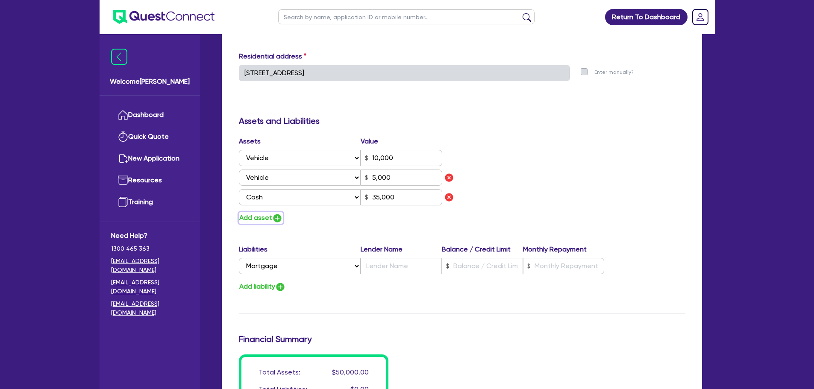
type input "4"
type input "0414 400 276"
type input "10,000"
type input "5,000"
type input "35,000"
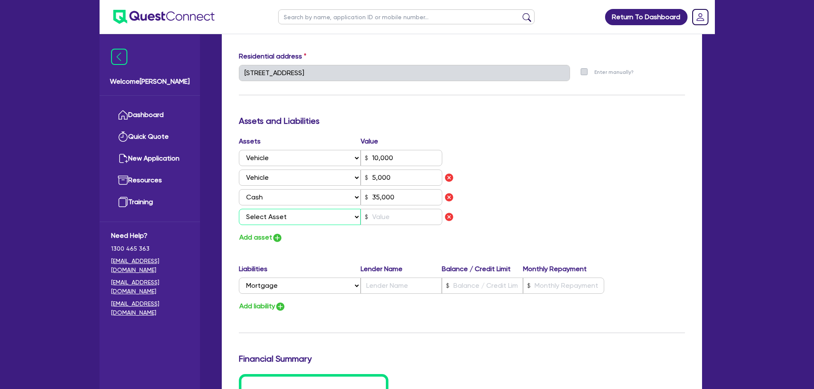
click at [320, 223] on select "Select Asset Cash Property Investment property Vehicle Truck Trailer Equipment …" at bounding box center [300, 217] width 122 height 16
select select "INVESTMENT_PROPERTY"
click at [239, 209] on select "Select Asset Cash Property Investment property Vehicle Truck Trailer Equipment …" at bounding box center [300, 217] width 122 height 16
type input "4"
type input "0414 400 276"
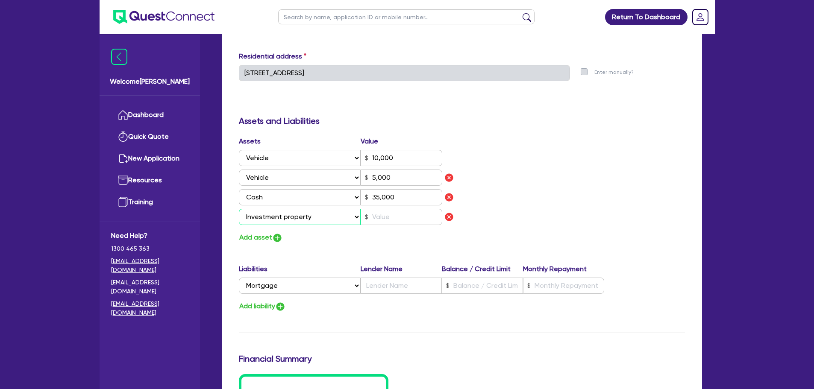
type input "10,000"
type input "5,000"
type input "35,000"
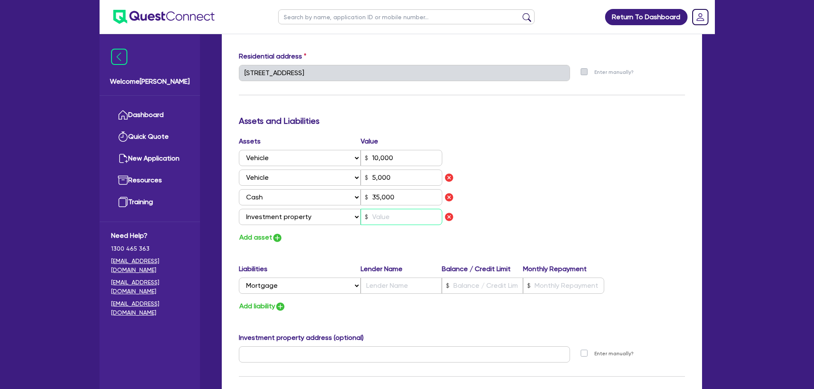
click at [399, 217] on input "text" at bounding box center [402, 217] width 82 height 16
type input "4"
type input "0414 400 276"
type input "10,000"
type input "5,000"
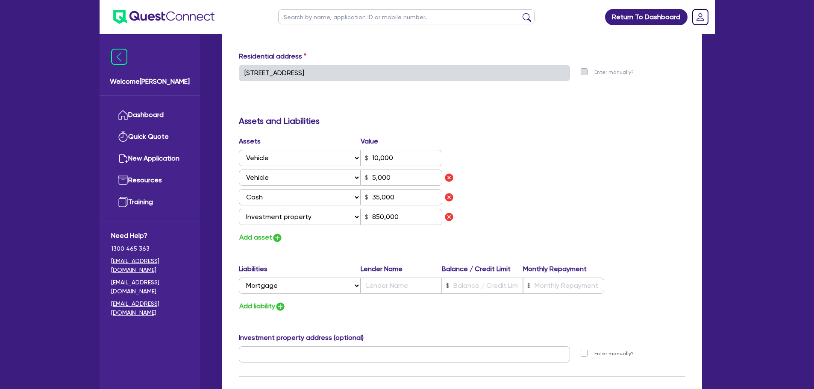
click at [515, 215] on div "Assets Value Select Asset Cash Property Investment property Vehicle Truck Trail…" at bounding box center [461, 189] width 459 height 107
click at [393, 284] on input "text" at bounding box center [401, 286] width 81 height 16
click at [460, 285] on input "text" at bounding box center [482, 286] width 81 height 16
click at [450, 310] on div "Add liability" at bounding box center [461, 307] width 459 height 12
click at [560, 280] on input "text" at bounding box center [563, 286] width 81 height 16
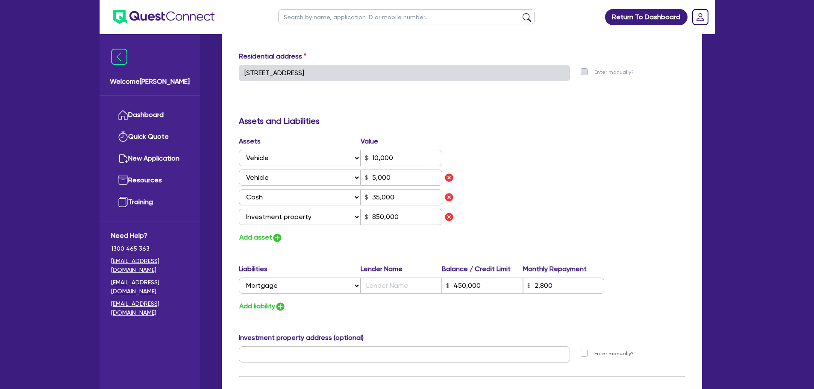
click at [640, 214] on div "Assets Value Select Asset Cash Property Investment property Vehicle Truck Trail…" at bounding box center [461, 189] width 459 height 107
click at [529, 327] on div "Update residential status for Director #1 Boarding is only acceptable when the …" at bounding box center [462, 121] width 446 height 734
click at [590, 205] on div "Assets Value Select Asset Cash Property Investment property Vehicle Truck Trail…" at bounding box center [461, 189] width 459 height 107
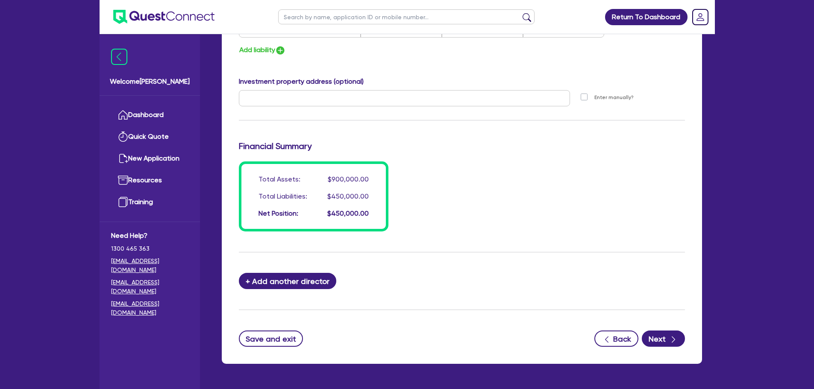
scroll to position [710, 0]
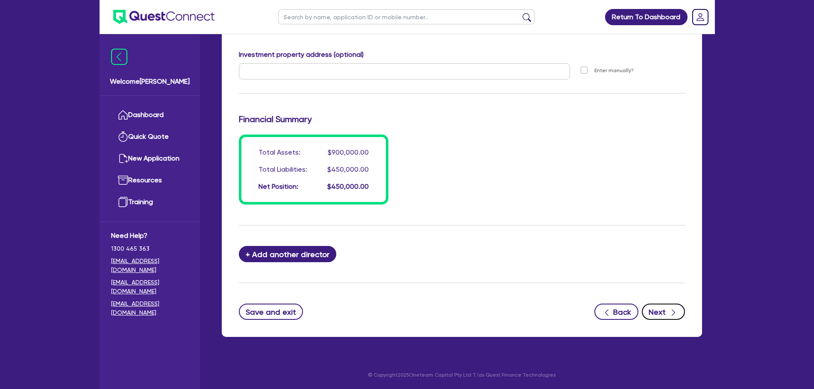
click at [670, 316] on icon "button" at bounding box center [673, 312] width 9 height 9
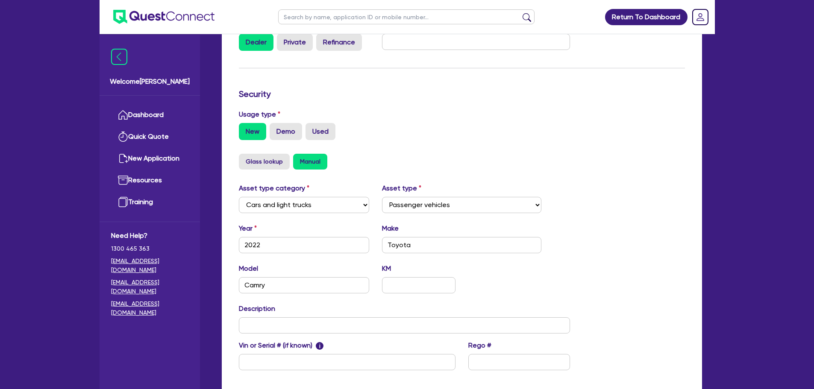
scroll to position [268, 0]
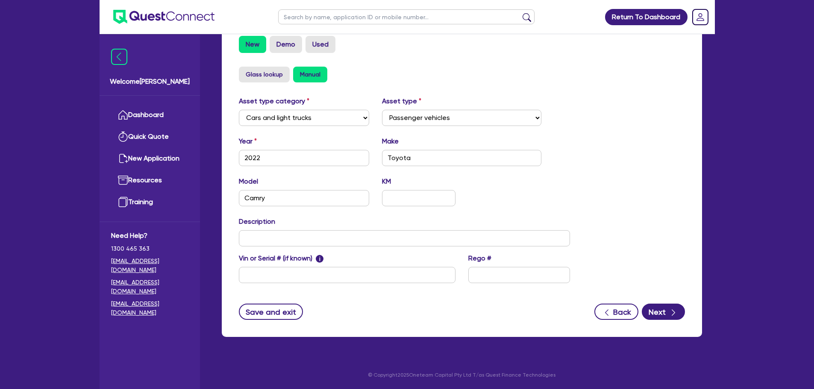
click at [666, 320] on div "Supplier Supplier type Dealer Private Refinance Supplier name Security Usage ty…" at bounding box center [462, 122] width 480 height 429
click at [671, 309] on icon "button" at bounding box center [673, 312] width 9 height 9
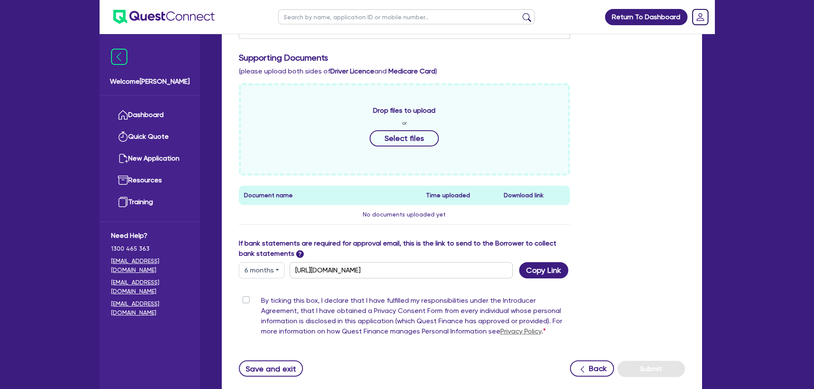
scroll to position [342, 0]
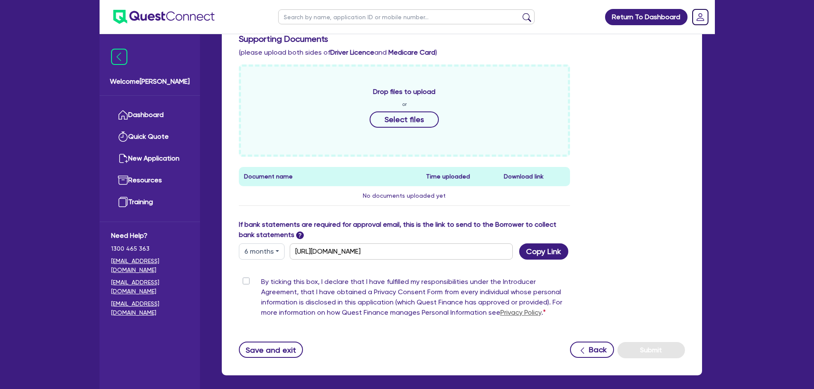
click at [263, 252] on button "6 months" at bounding box center [262, 251] width 46 height 16
click at [266, 274] on link "3 months" at bounding box center [272, 272] width 67 height 16
click at [539, 251] on button "Copy Link" at bounding box center [543, 251] width 49 height 16
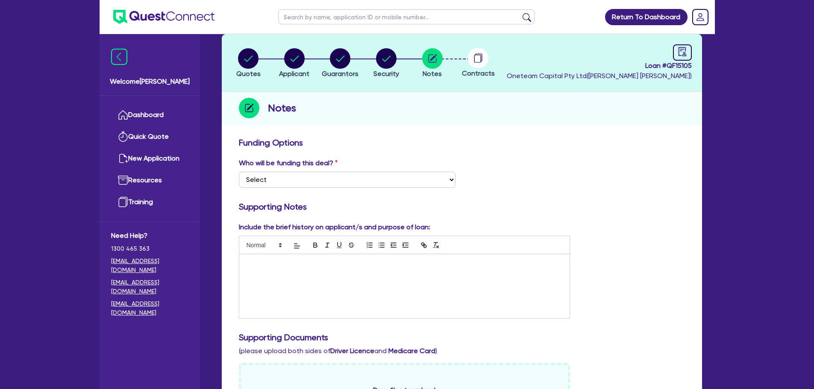
scroll to position [43, 0]
click at [155, 119] on link "Dashboard" at bounding box center [149, 115] width 77 height 22
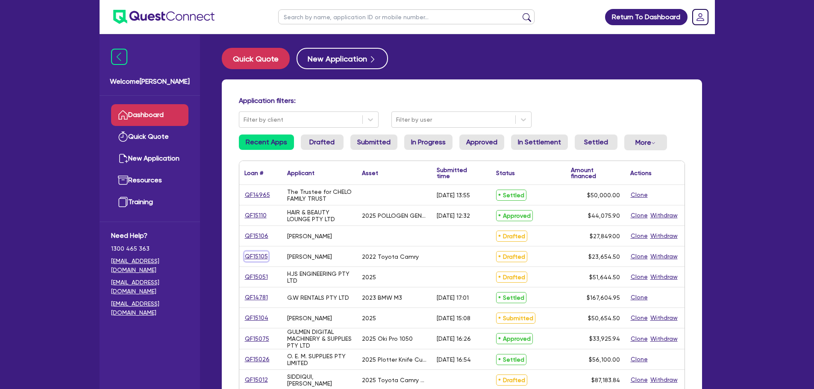
click at [265, 255] on link "QF15105" at bounding box center [256, 257] width 24 height 10
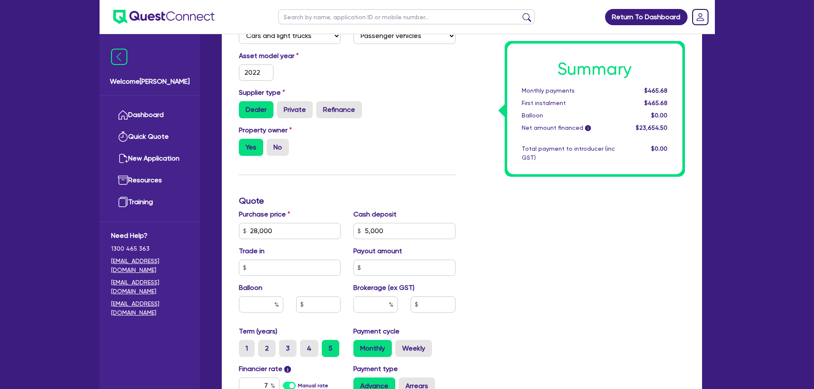
scroll to position [214, 0]
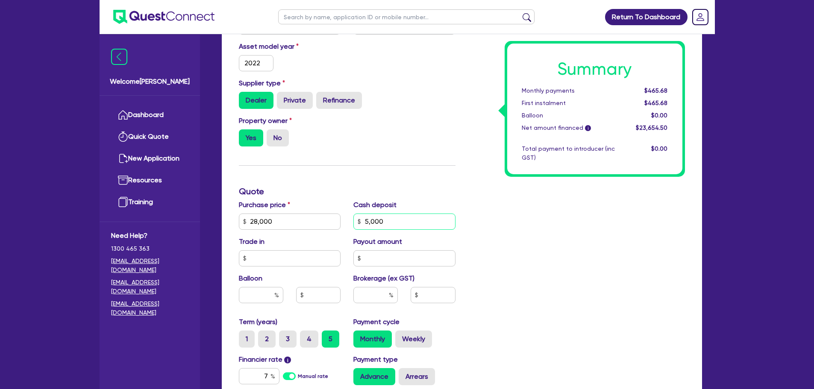
click at [409, 220] on input "5,000" at bounding box center [404, 222] width 102 height 16
click at [546, 227] on div "Summary Monthly payments $465.68 First instalment $465.68 Balloon $0.00 Net amo…" at bounding box center [576, 216] width 229 height 499
click at [269, 294] on input "text" at bounding box center [261, 295] width 44 height 16
click at [602, 312] on div "Summary Monthly payments Calculating... First instalment Calculating... Balloon…" at bounding box center [576, 216] width 229 height 499
click at [271, 294] on input "30" at bounding box center [261, 295] width 44 height 16
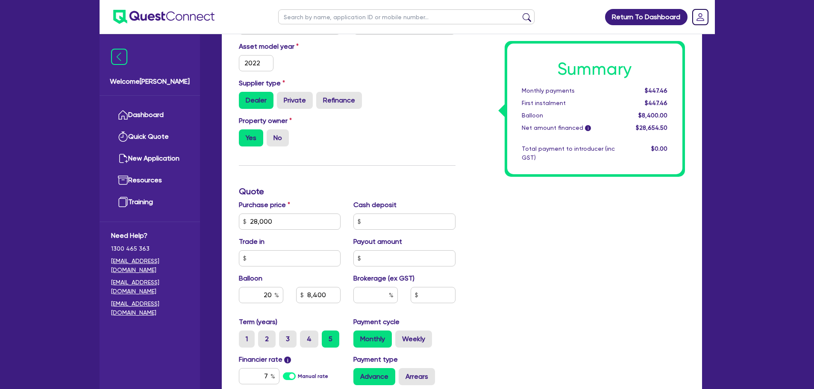
click at [578, 260] on div "Summary Monthly payments $447.46 First instalment $447.46 Balloon $8,400.00 Net…" at bounding box center [576, 216] width 229 height 499
click at [381, 299] on input "text" at bounding box center [375, 295] width 44 height 16
click at [485, 295] on div "Summary Monthly payments $486.34 First instalment $486.34 Balloon $5,600.00 Net…" at bounding box center [576, 216] width 229 height 499
click at [275, 296] on div "20" at bounding box center [261, 295] width 44 height 16
click at [543, 289] on div "Summary Monthly payments $517.37 First instalment $517.37 Balloon $5,600.00 Net…" at bounding box center [576, 216] width 229 height 499
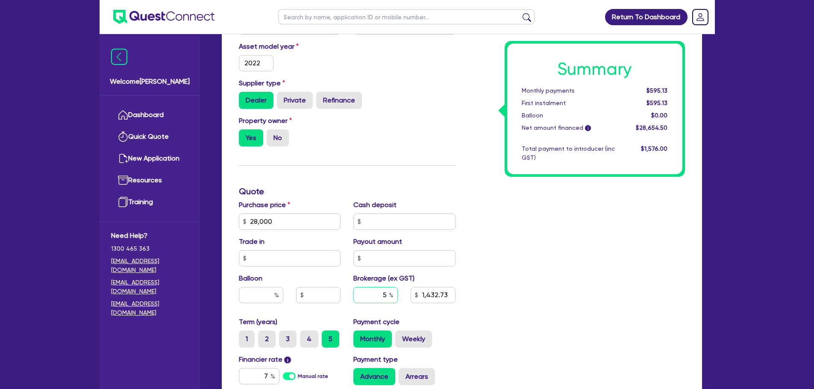
click at [385, 294] on input "5" at bounding box center [375, 295] width 44 height 16
click at [519, 281] on div "Summary Monthly payments $595.13 First instalment $595.13 Balloon $0.00 Net amo…" at bounding box center [576, 216] width 229 height 499
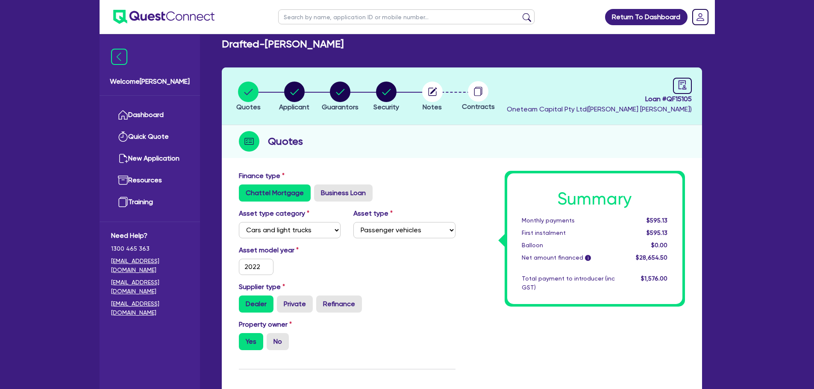
scroll to position [0, 0]
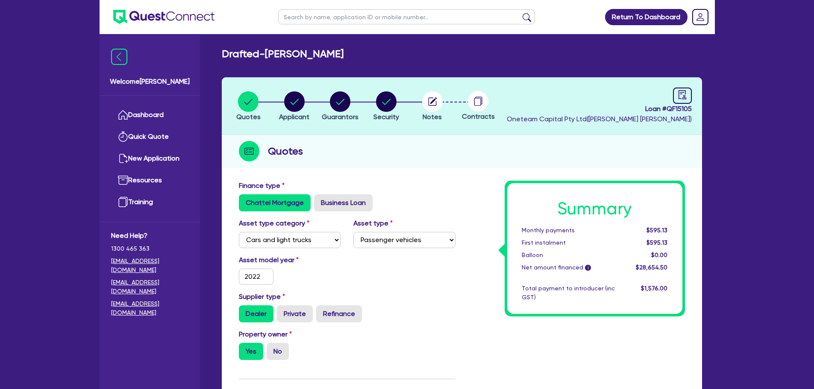
click at [418, 104] on li "Notes" at bounding box center [432, 106] width 46 height 30
click at [478, 101] on circle at bounding box center [478, 101] width 21 height 21
click at [437, 103] on circle "button" at bounding box center [432, 101] width 21 height 21
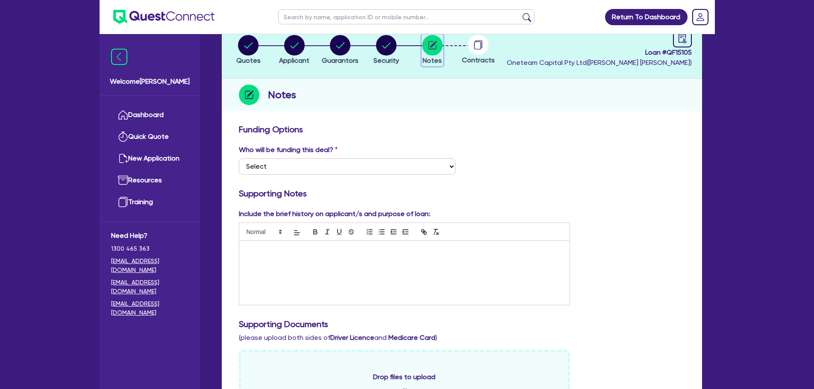
scroll to position [128, 0]
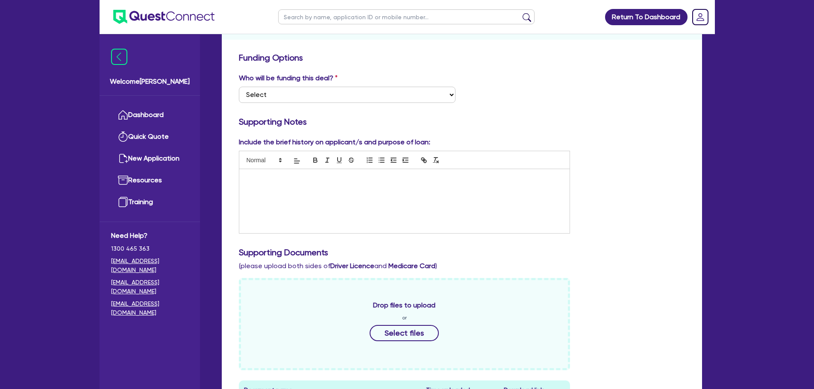
click at [282, 199] on div at bounding box center [404, 201] width 331 height 64
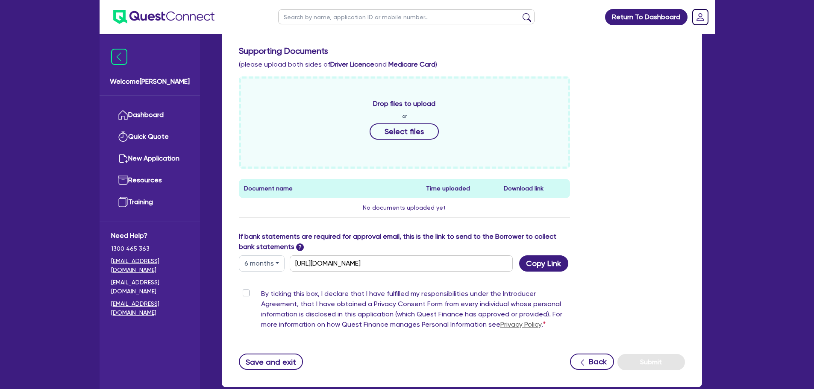
scroll to position [380, 0]
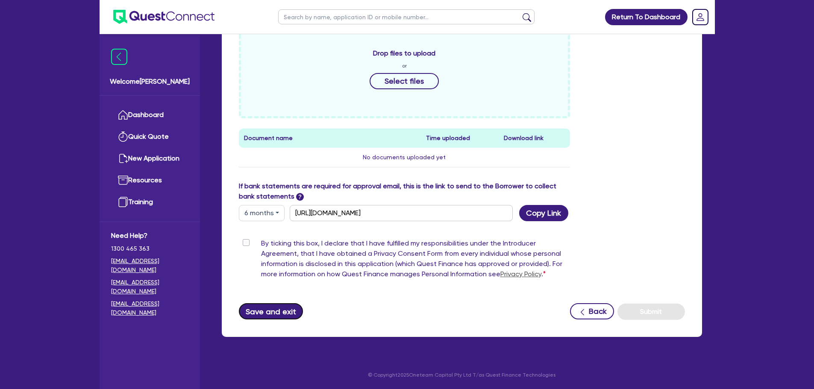
click at [285, 307] on button "Save and exit" at bounding box center [271, 311] width 65 height 16
